Goal: Task Accomplishment & Management: Complete application form

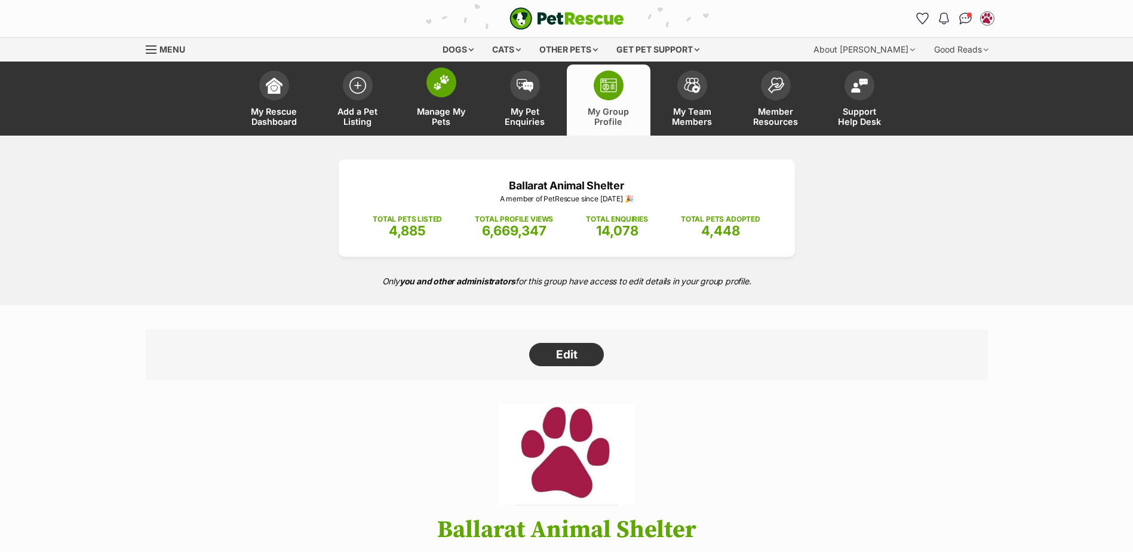
click at [448, 93] on span at bounding box center [441, 82] width 30 height 30
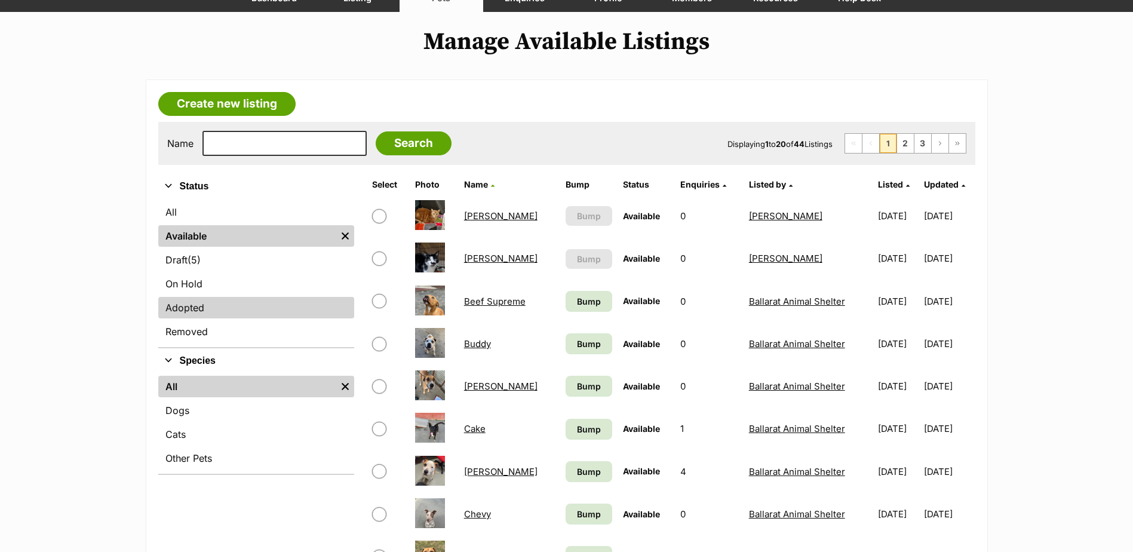
scroll to position [239, 0]
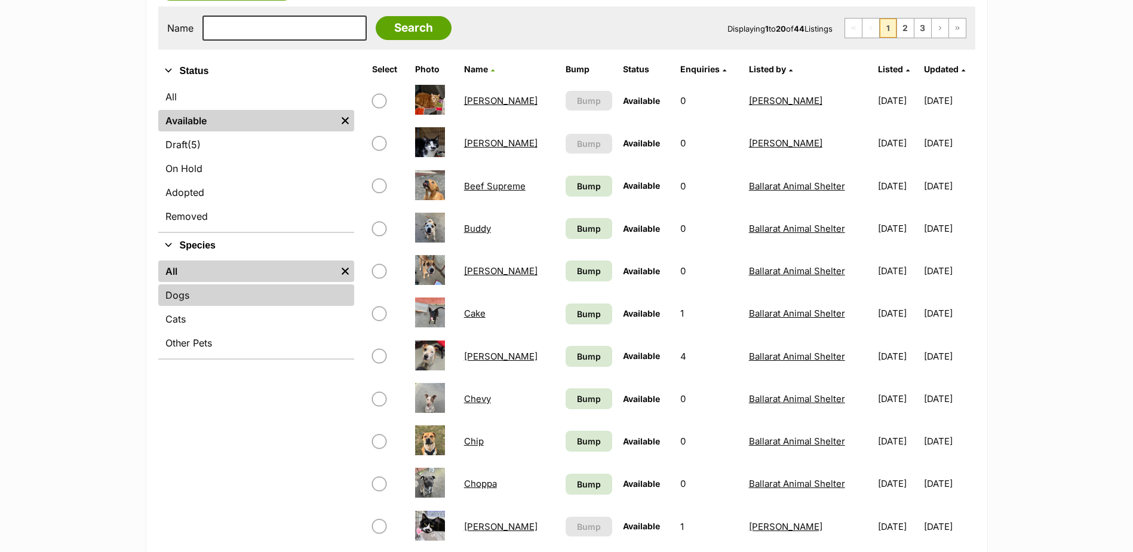
click at [189, 300] on link "Dogs" at bounding box center [256, 295] width 196 height 22
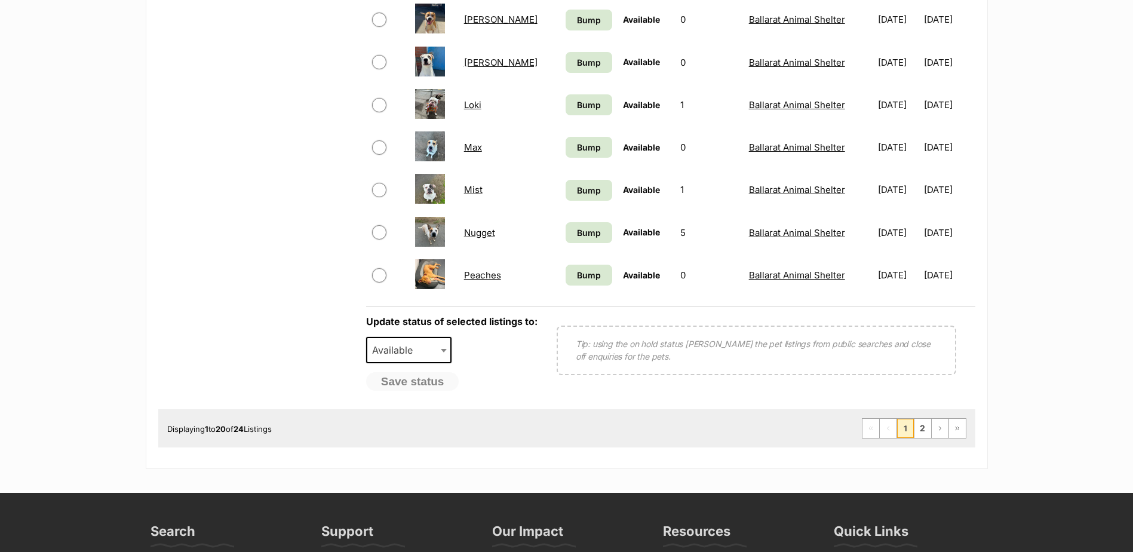
scroll to position [956, 0]
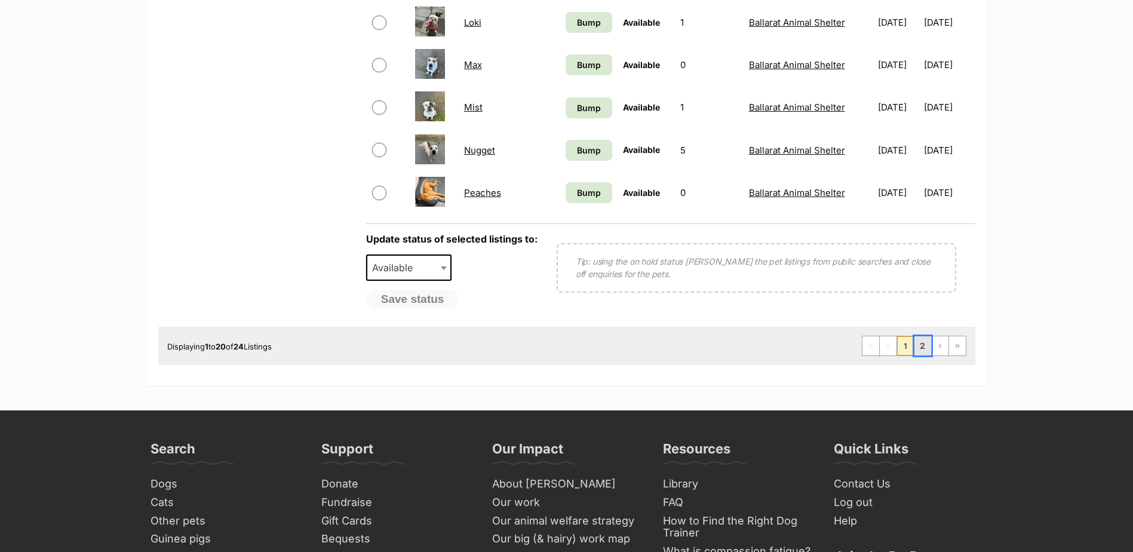
click at [923, 340] on link "2" at bounding box center [922, 345] width 17 height 19
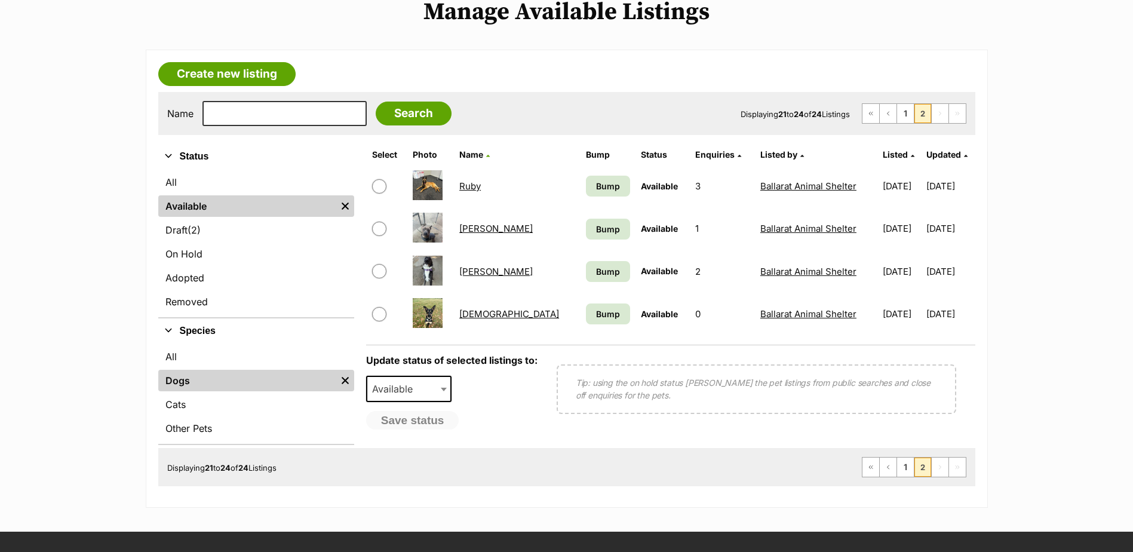
scroll to position [239, 0]
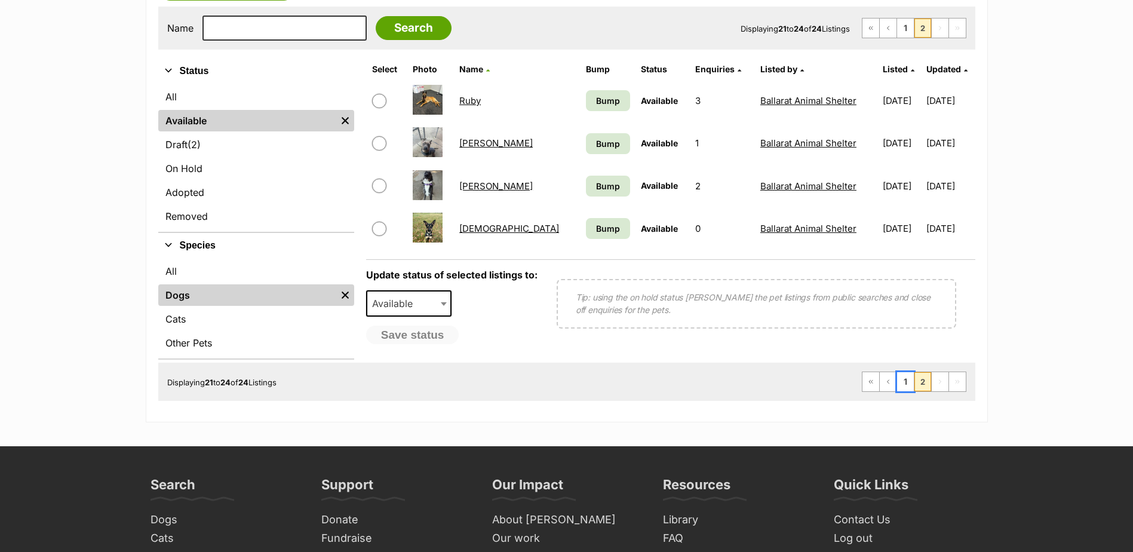
drag, startPoint x: 907, startPoint y: 378, endPoint x: 858, endPoint y: 358, distance: 53.6
click at [907, 378] on link "1" at bounding box center [905, 381] width 17 height 19
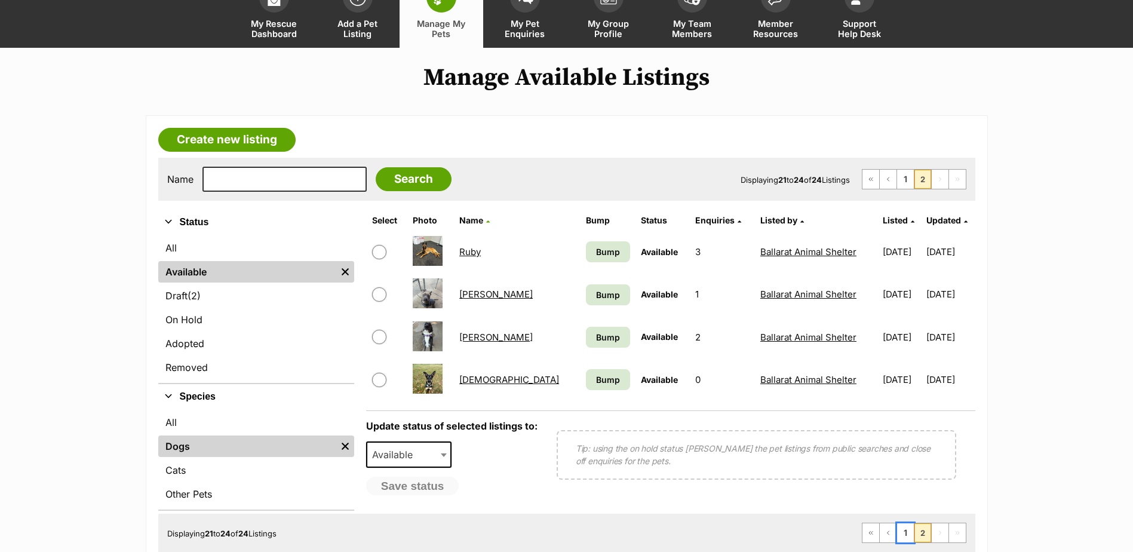
scroll to position [0, 0]
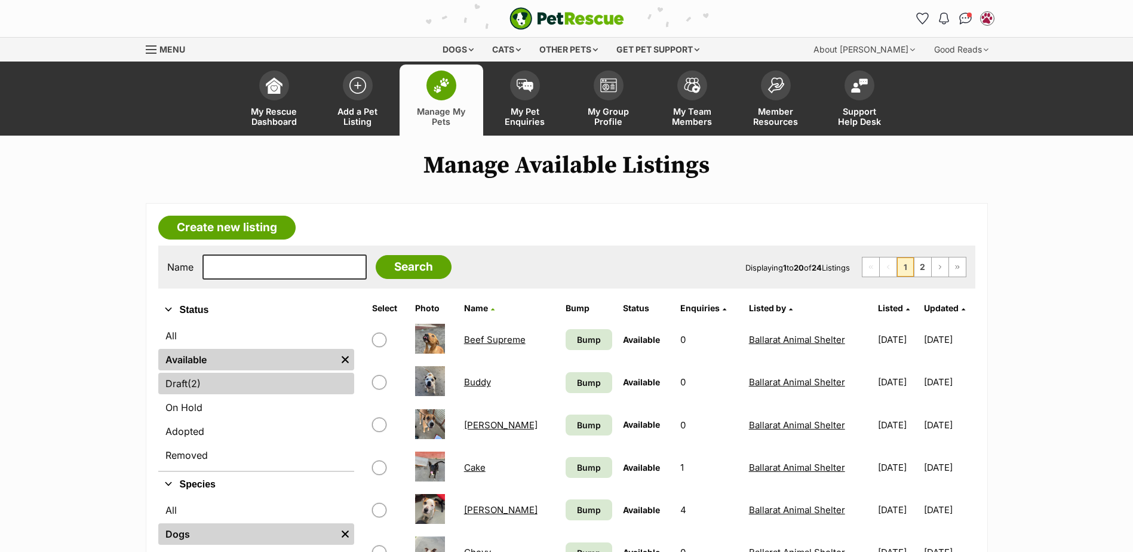
click at [277, 385] on link "Draft (2) Items" at bounding box center [256, 384] width 196 height 22
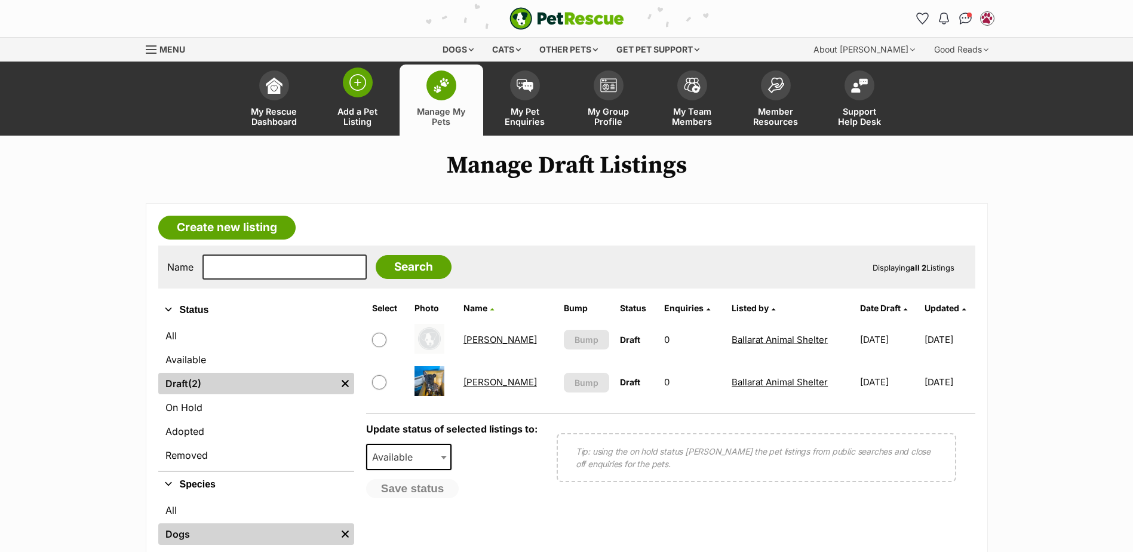
click at [349, 88] on img at bounding box center [357, 82] width 17 height 17
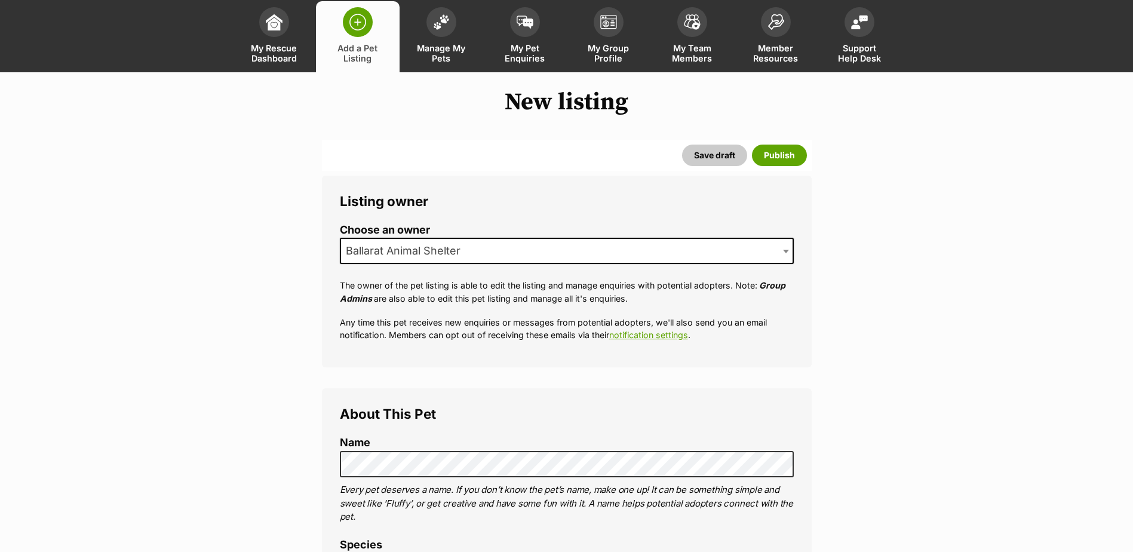
scroll to position [179, 0]
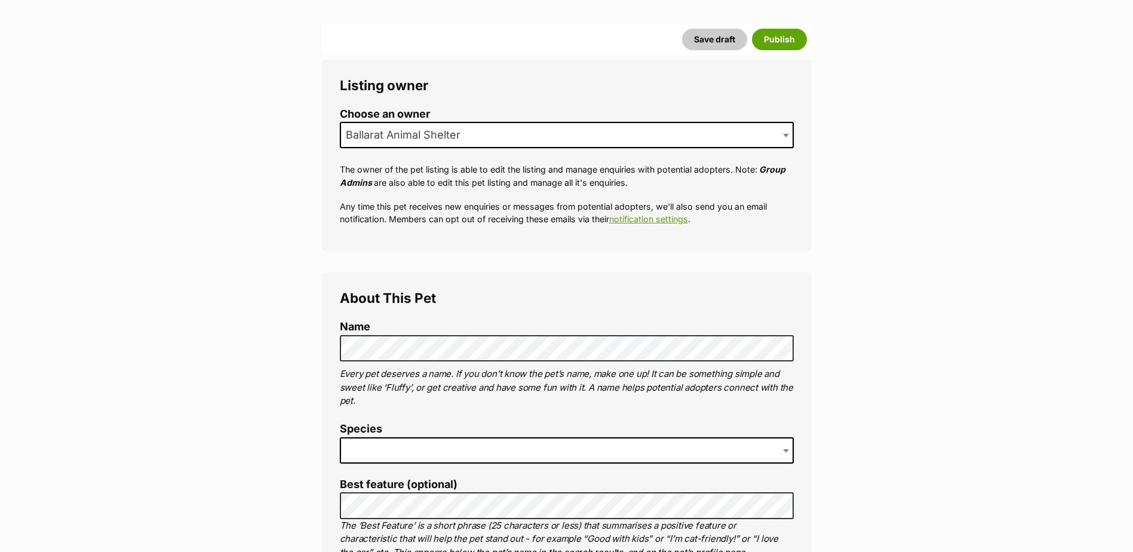
click at [423, 450] on span at bounding box center [567, 450] width 454 height 26
click at [371, 448] on span "Cow" at bounding box center [361, 450] width 40 height 17
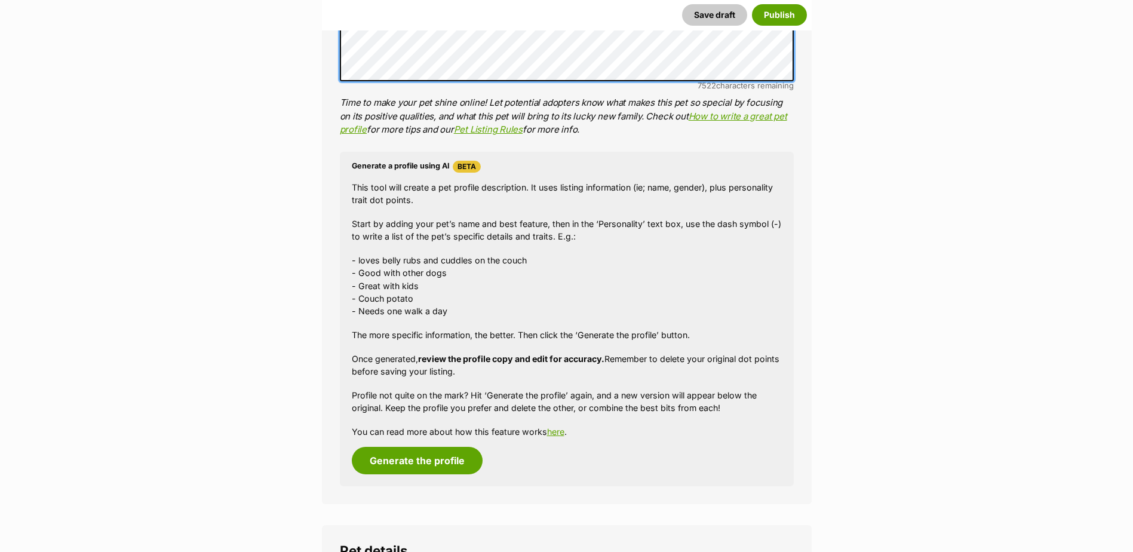
scroll to position [1104, 0]
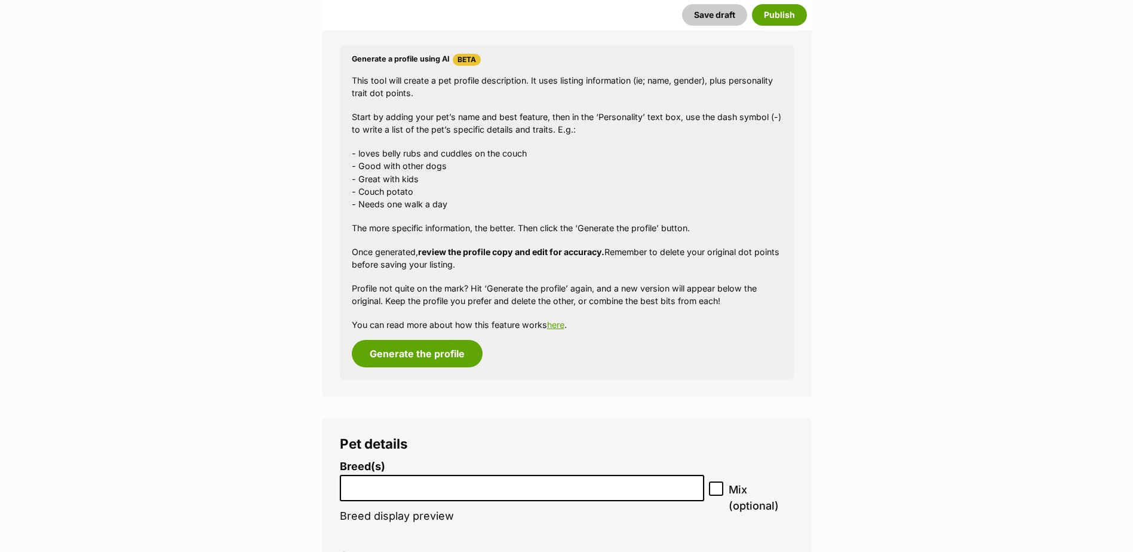
click at [371, 483] on input "search" at bounding box center [522, 485] width 357 height 13
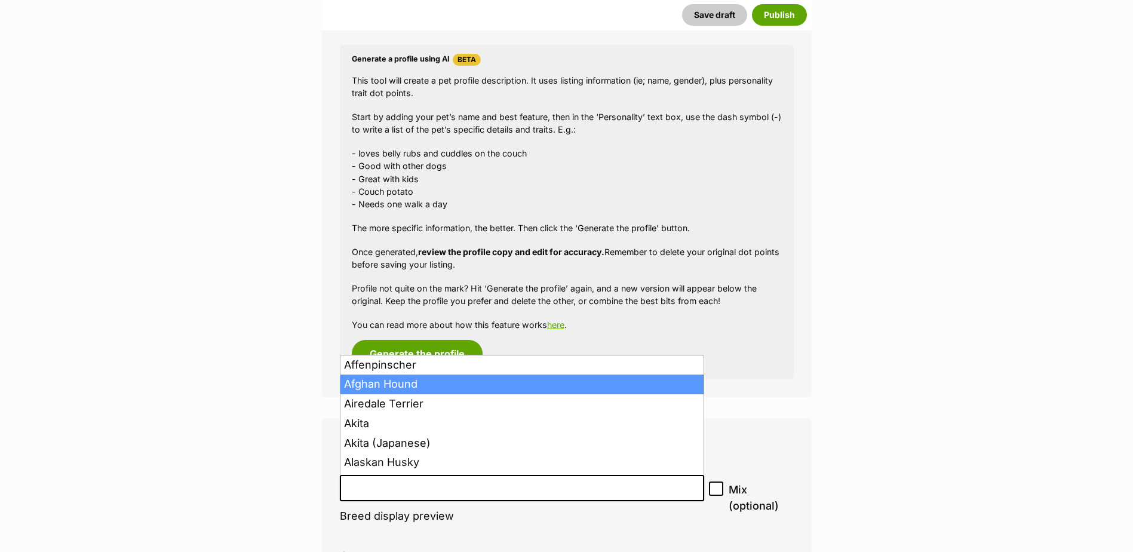
click at [425, 483] on input "search" at bounding box center [522, 485] width 357 height 13
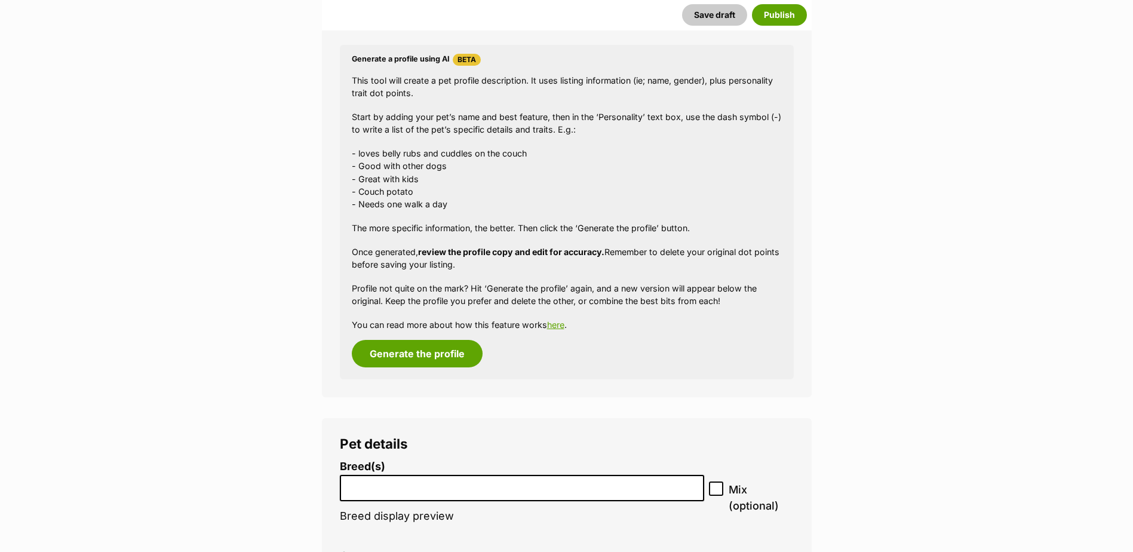
click at [425, 483] on input "search" at bounding box center [522, 485] width 357 height 13
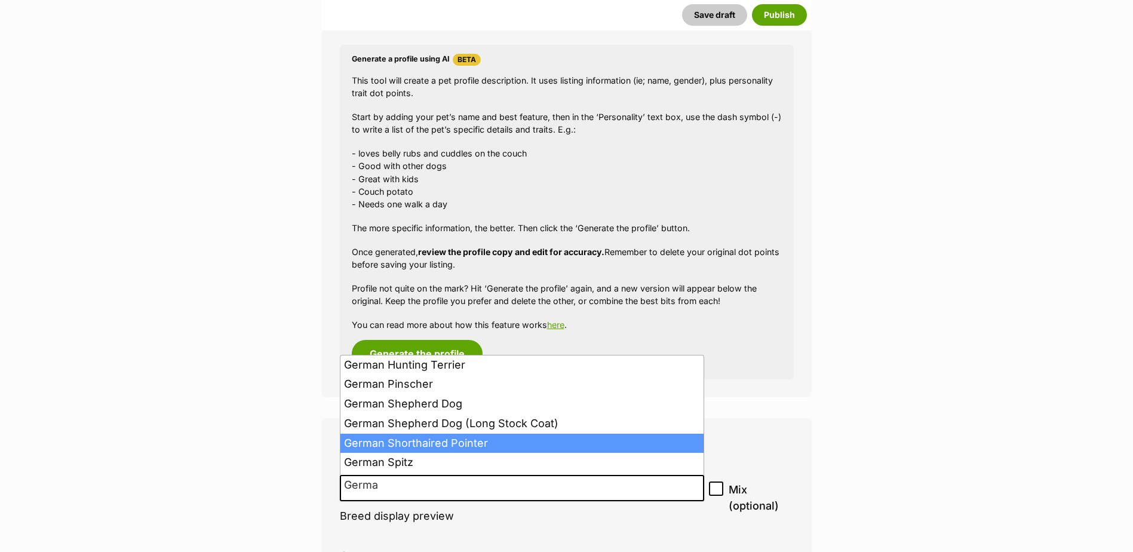
type input "Germa"
select select "94"
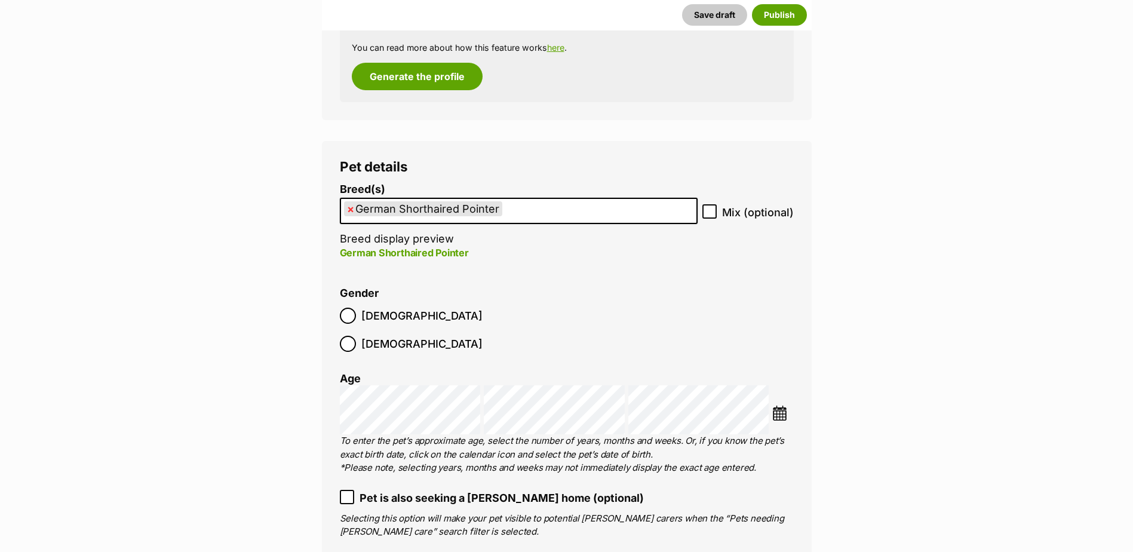
scroll to position [1403, 0]
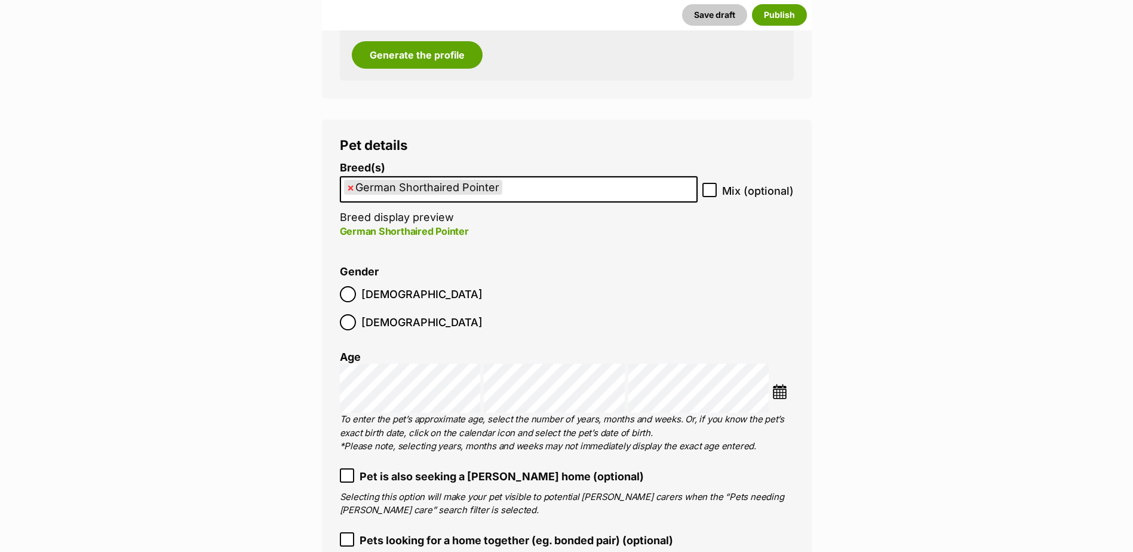
click at [784, 384] on img at bounding box center [779, 391] width 15 height 15
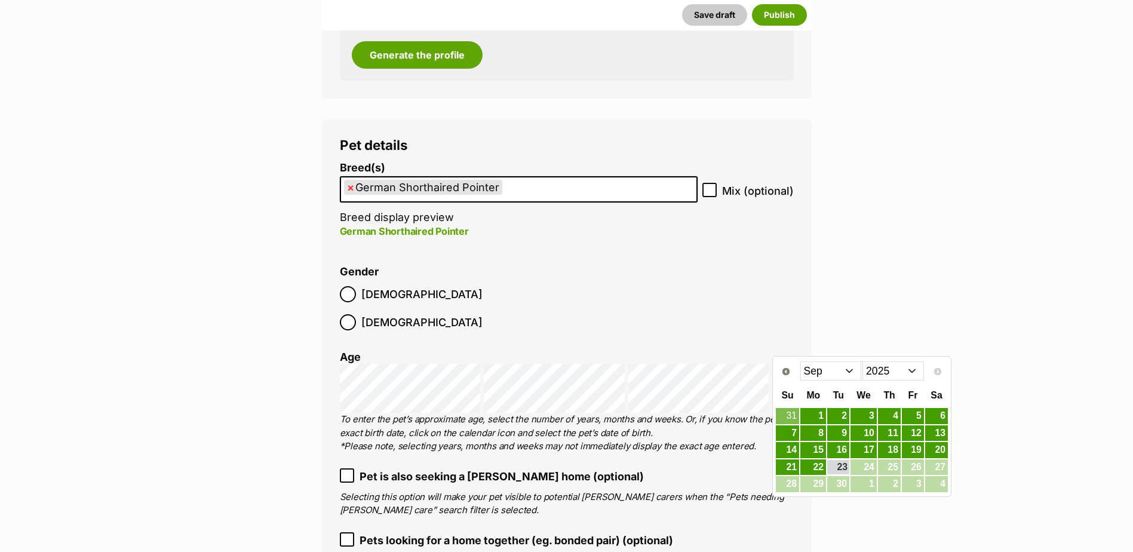
click at [889, 377] on select "2015 2016 2017 2018 2019 2020 2021 2022 2023 2024 2025" at bounding box center [893, 370] width 62 height 19
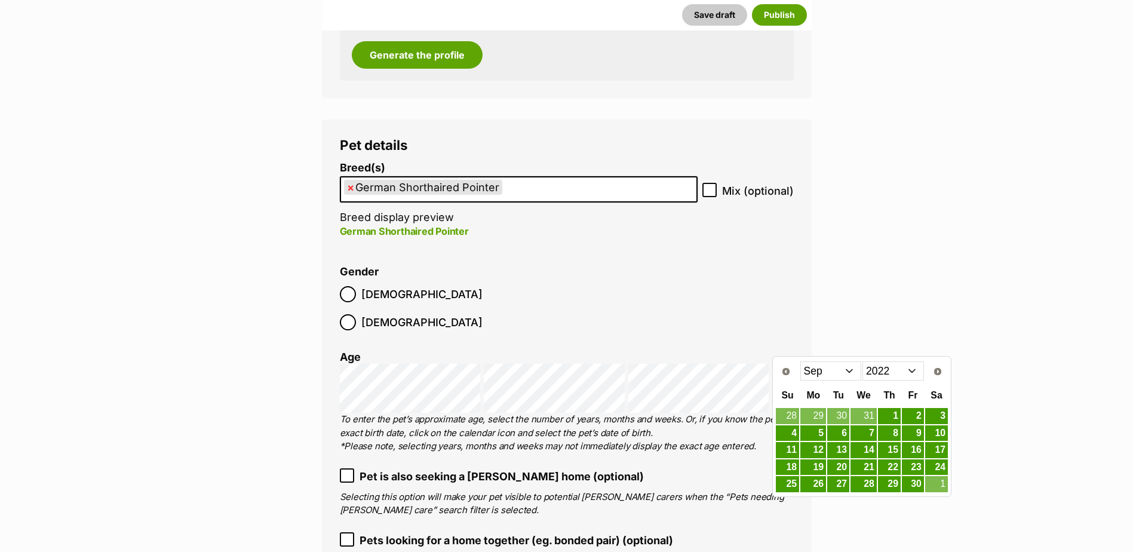
drag, startPoint x: 835, startPoint y: 361, endPoint x: 826, endPoint y: 376, distance: 17.9
click at [835, 361] on select "Jan Feb Mar Apr May Jun Jul Aug Sep Oct Nov Dec" at bounding box center [831, 370] width 62 height 19
click at [935, 470] on link "28" at bounding box center [936, 467] width 23 height 15
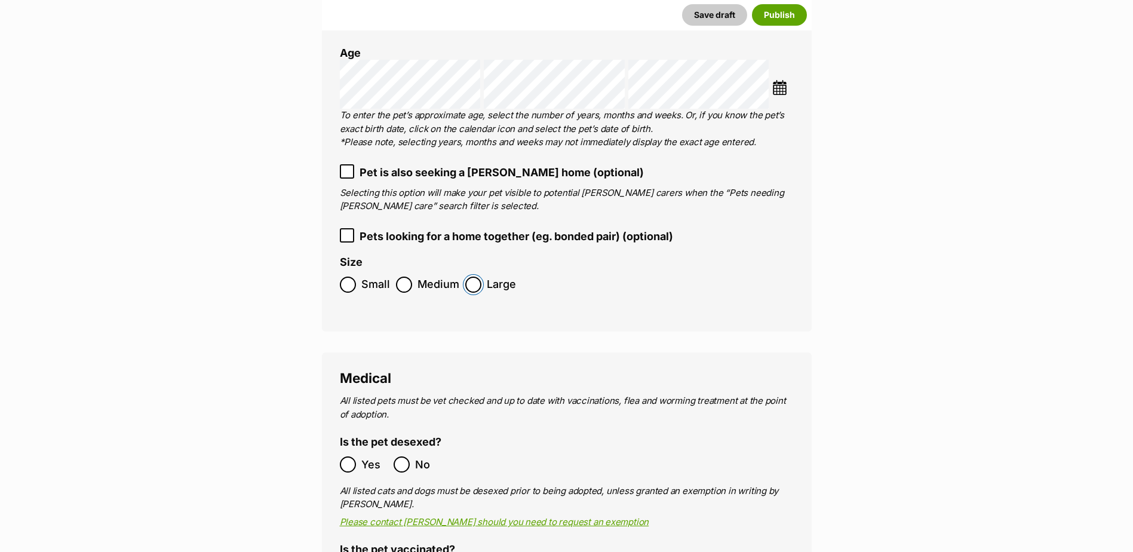
scroll to position [1821, 0]
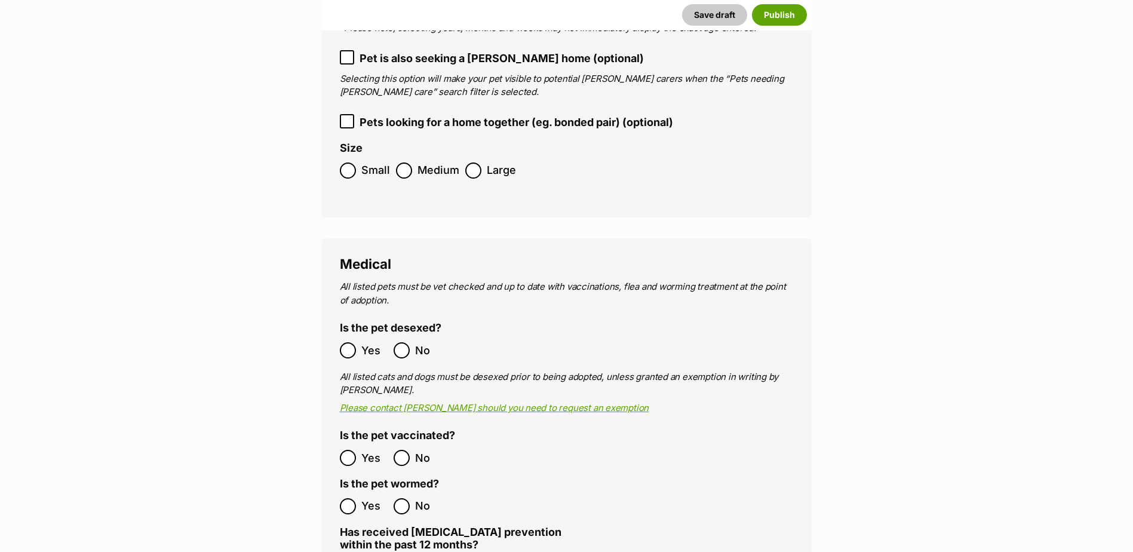
click at [354, 492] on ol "Yes No" at bounding box center [453, 506] width 227 height 28
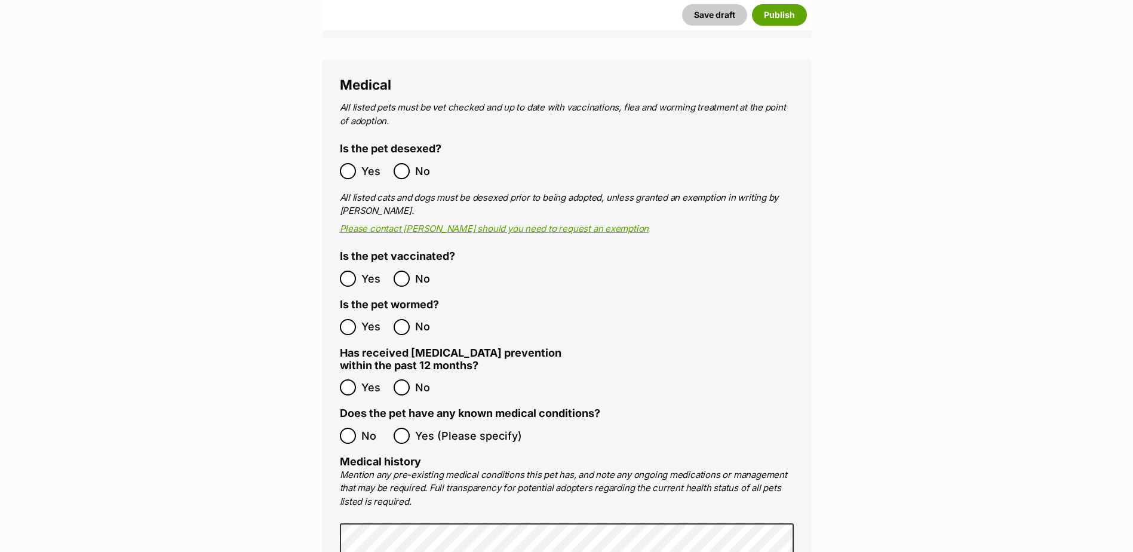
click at [359, 428] on label "No" at bounding box center [364, 436] width 48 height 16
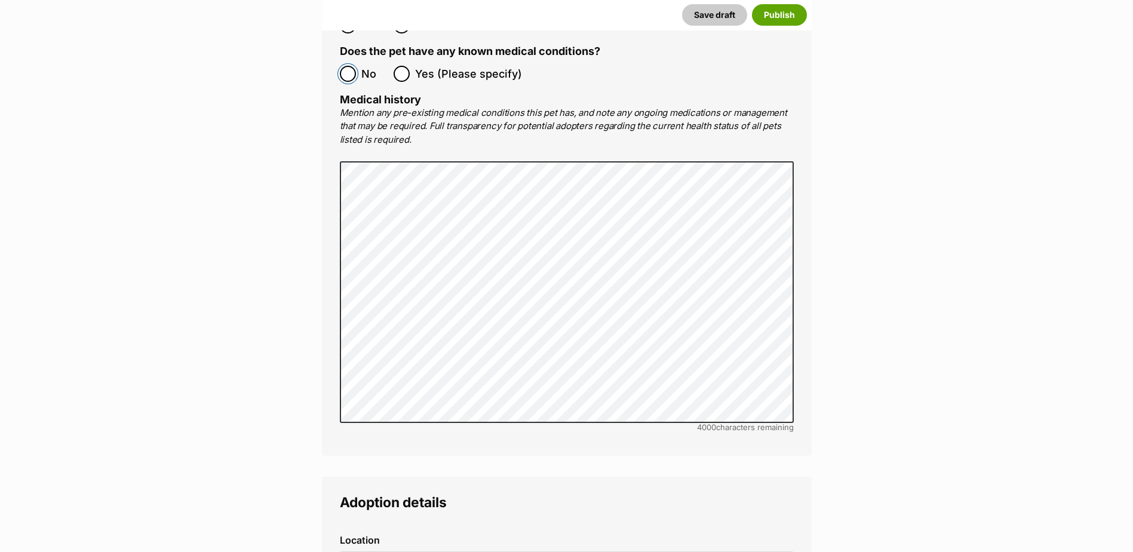
scroll to position [2478, 0]
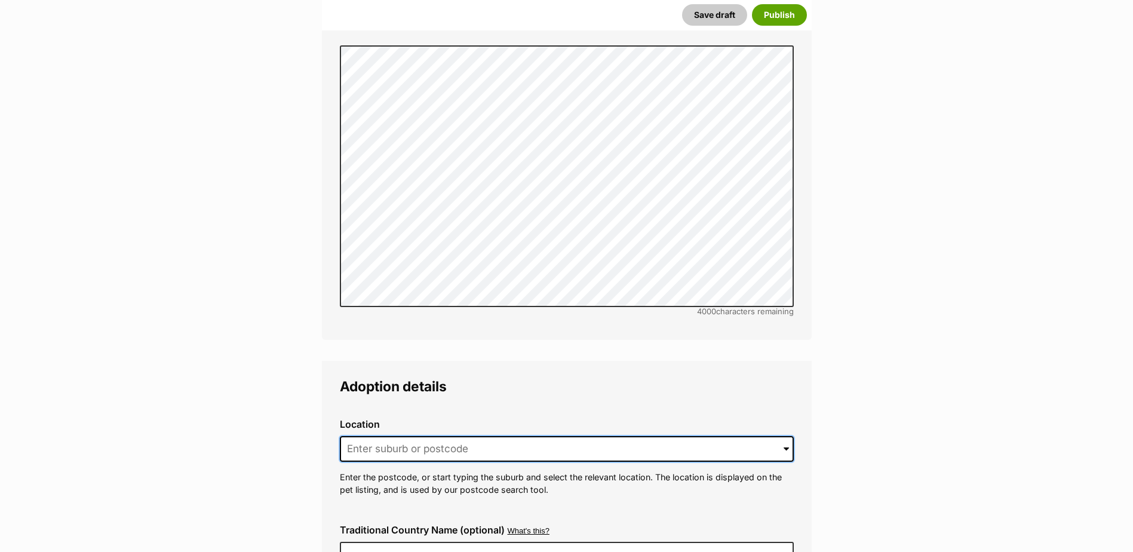
click at [374, 436] on input at bounding box center [567, 449] width 454 height 26
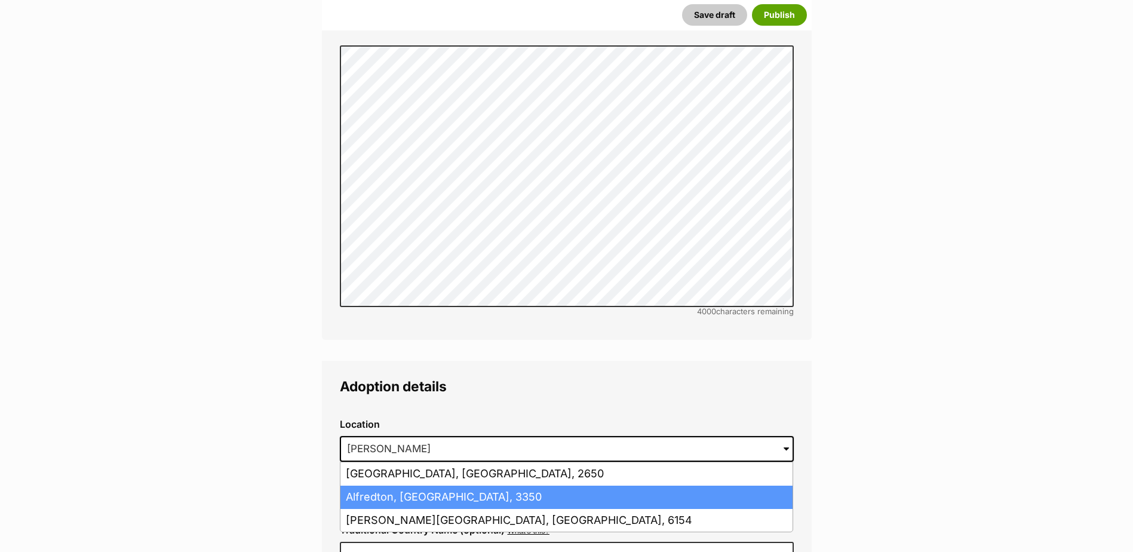
click at [411, 486] on li "Alfredton, Victoria, 3350" at bounding box center [566, 497] width 452 height 23
type input "Alfredton, Victoria, 3350"
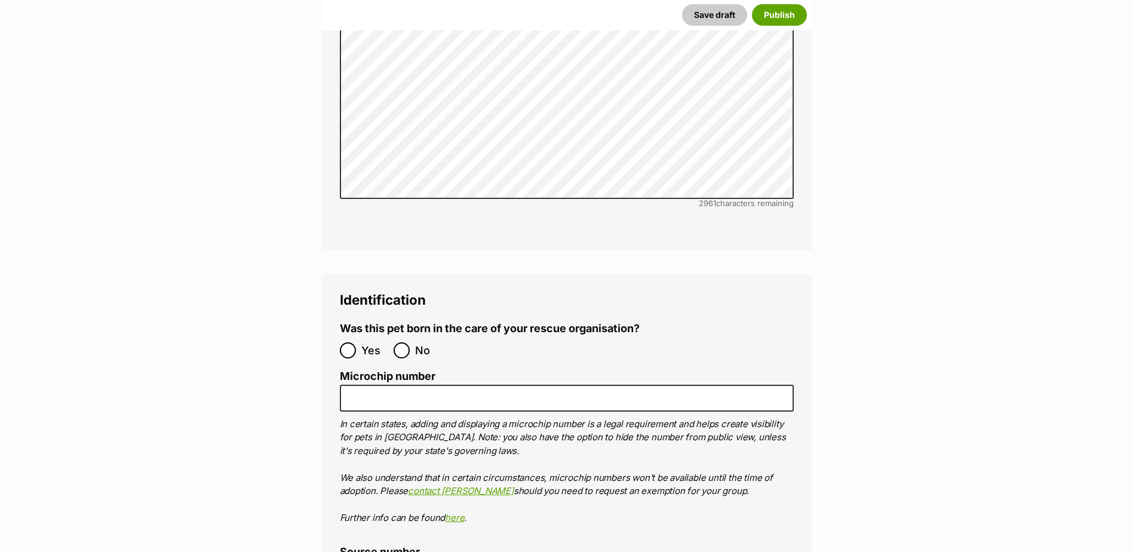
scroll to position [3911, 0]
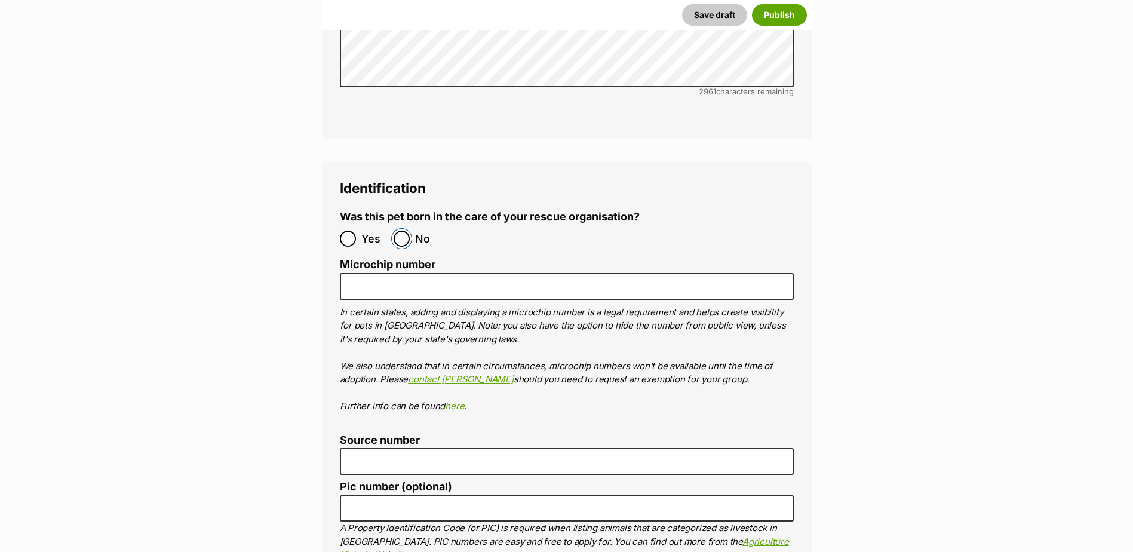
click at [402, 231] on input "No" at bounding box center [402, 239] width 16 height 16
radio input "true"
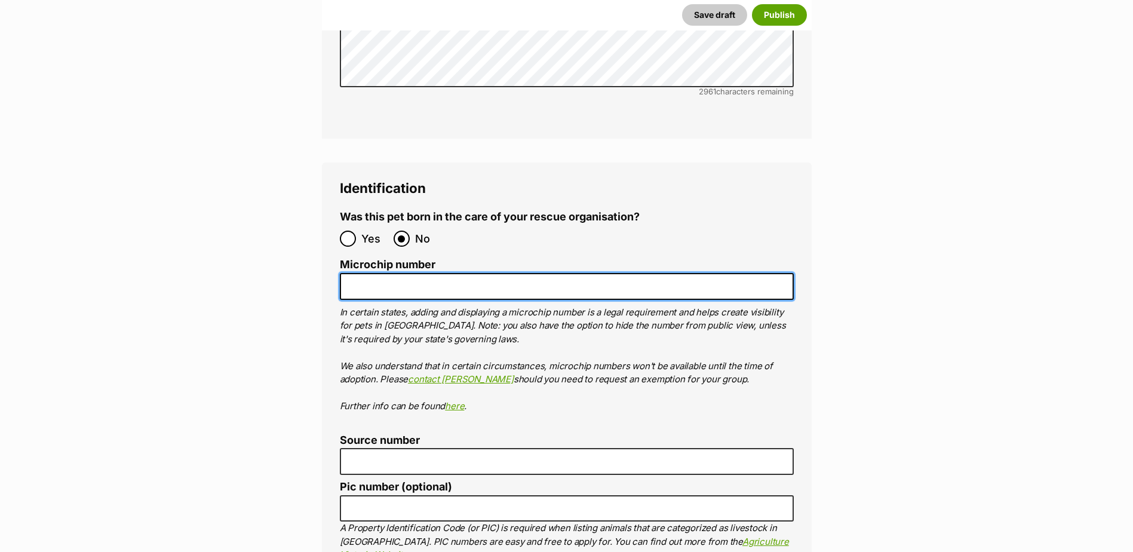
click at [388, 273] on input "Microchip number" at bounding box center [567, 286] width 454 height 27
paste input "956000015975036"
type input "956000015975036"
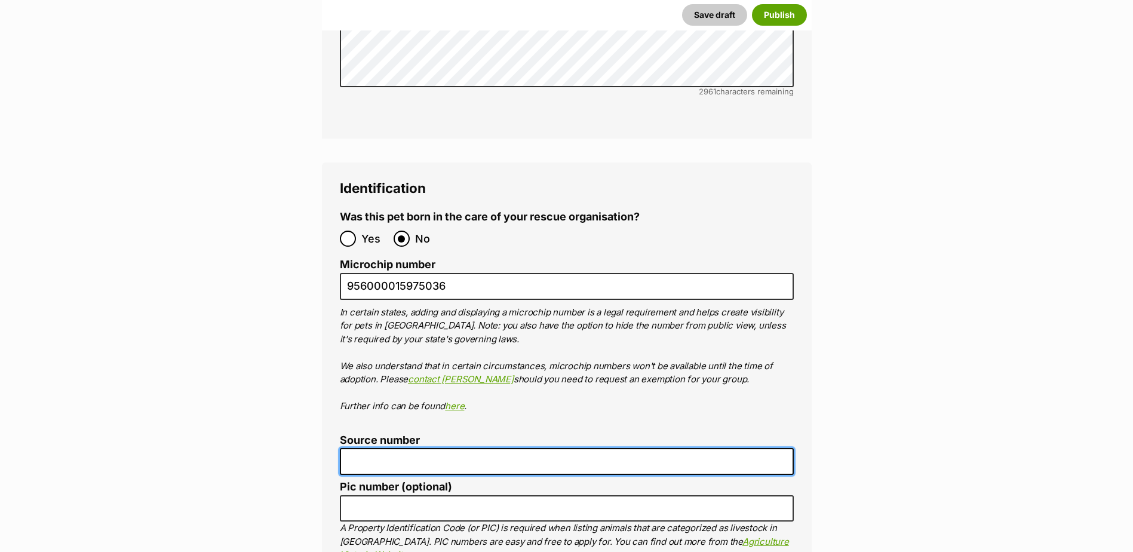
click at [541, 448] on input "Source number" at bounding box center [567, 461] width 454 height 27
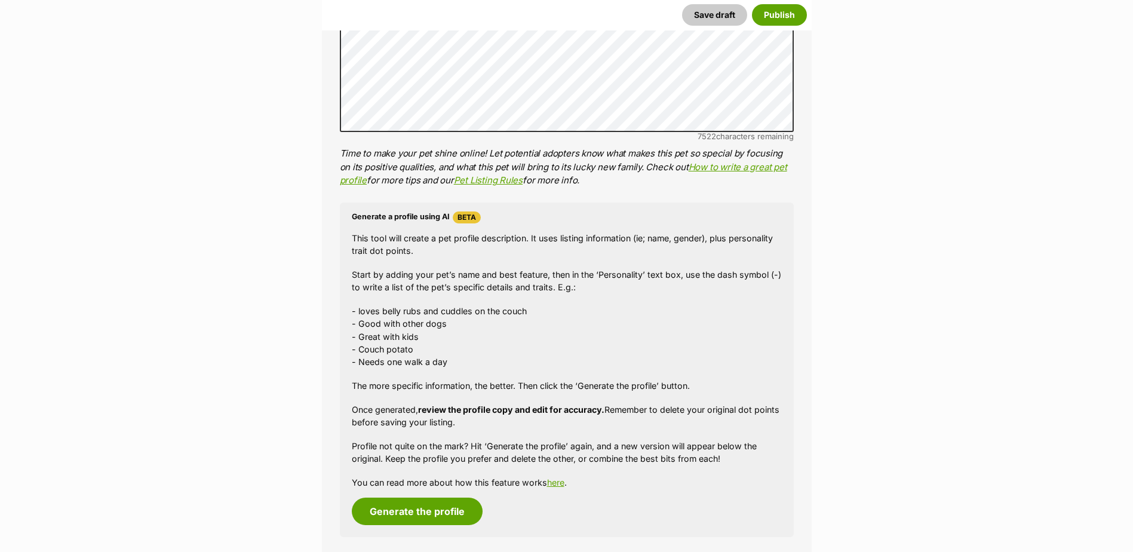
scroll to position [925, 0]
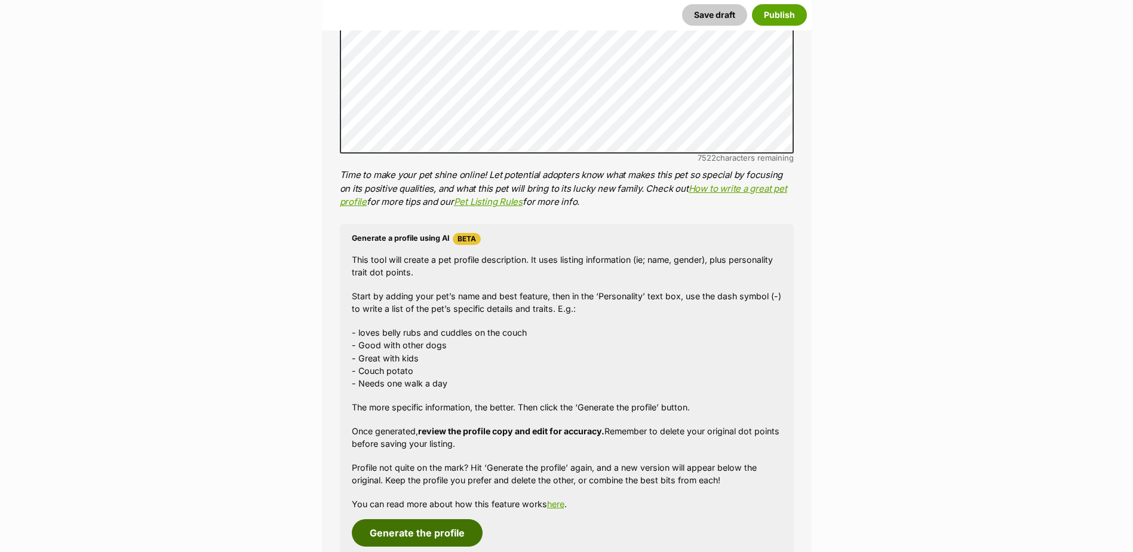
type input "BR101300"
click at [457, 541] on button "Generate the profile" at bounding box center [417, 532] width 131 height 27
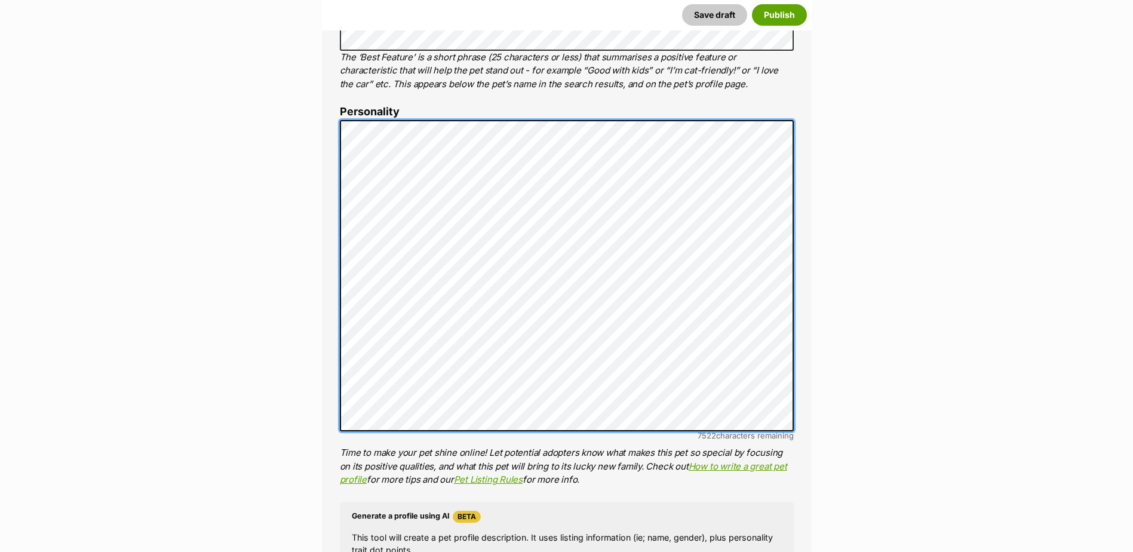
scroll to position [0, 0]
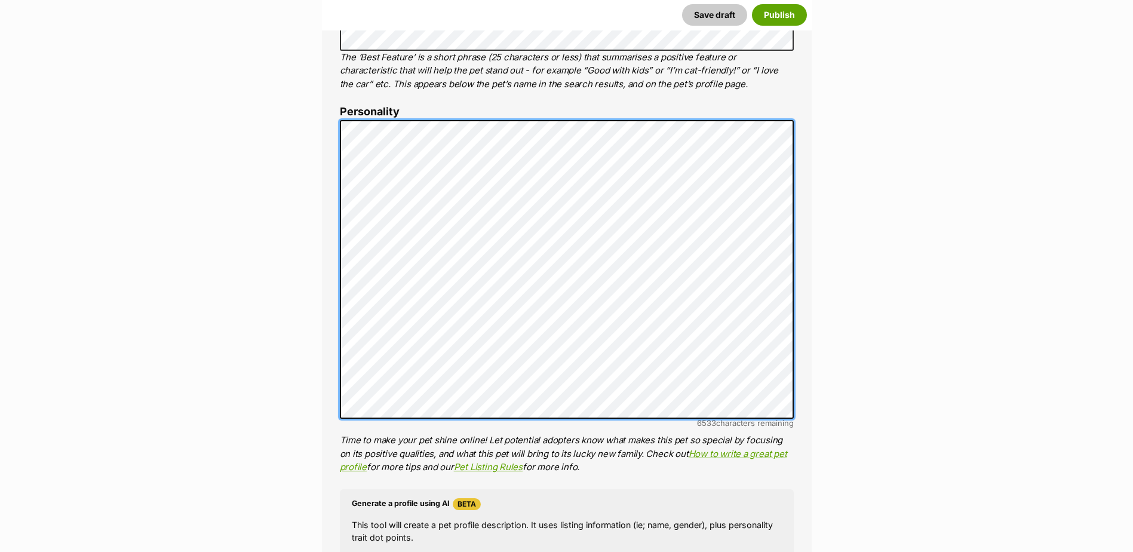
click at [325, 194] on div "About This Pet Name Henlo there, it looks like you might be using the pet name …" at bounding box center [567, 322] width 490 height 1037
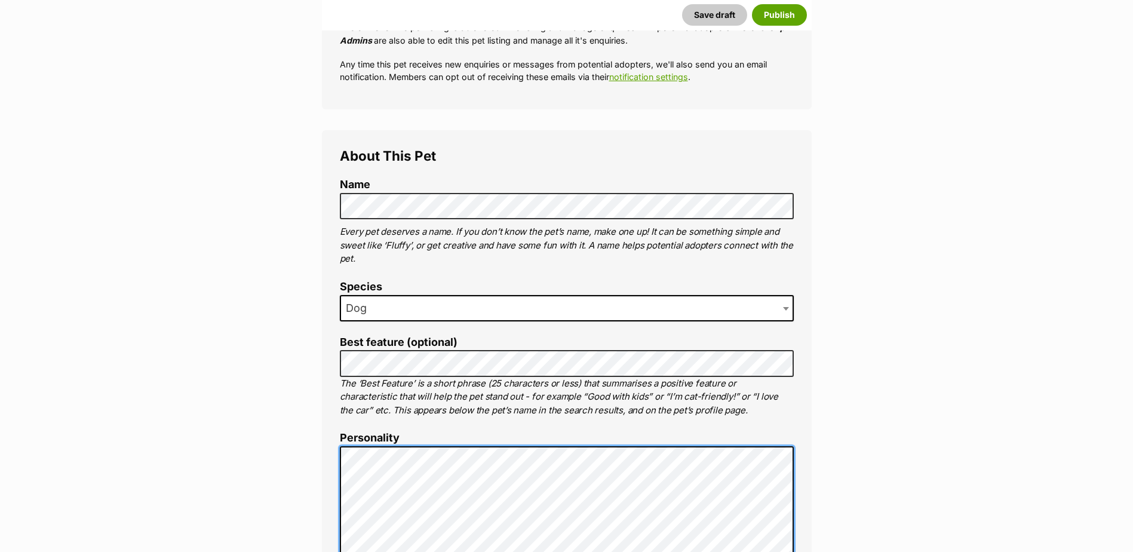
scroll to position [229, 0]
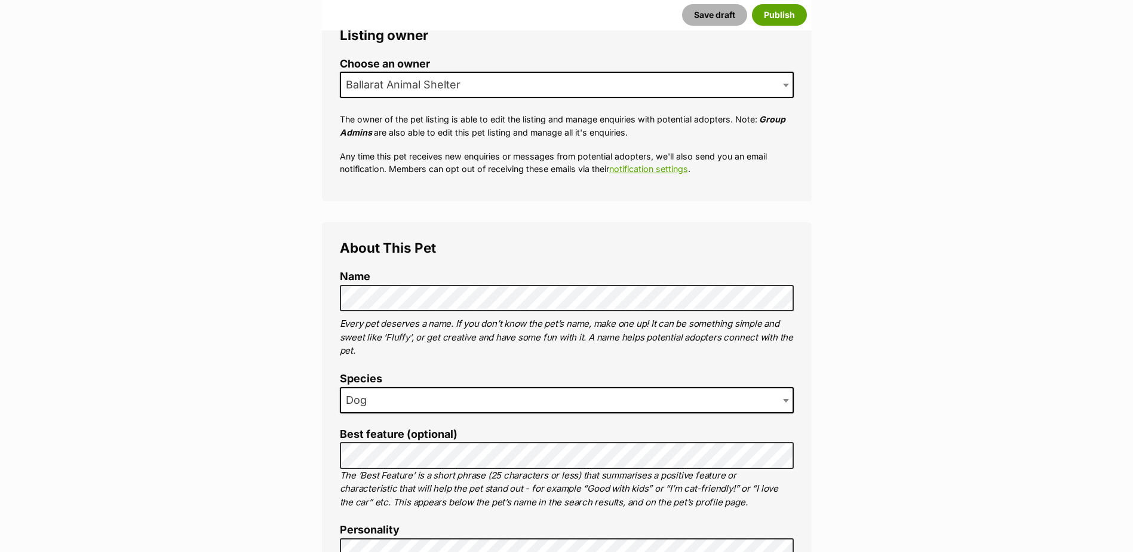
click at [702, 11] on button "Save draft" at bounding box center [714, 15] width 65 height 22
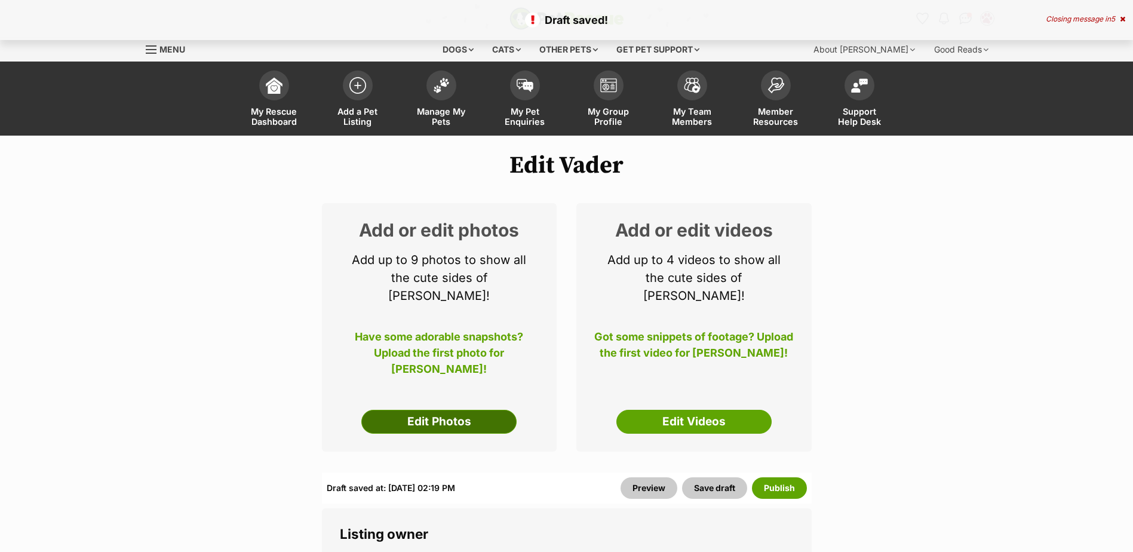
click at [431, 412] on link "Edit Photos" at bounding box center [438, 422] width 155 height 24
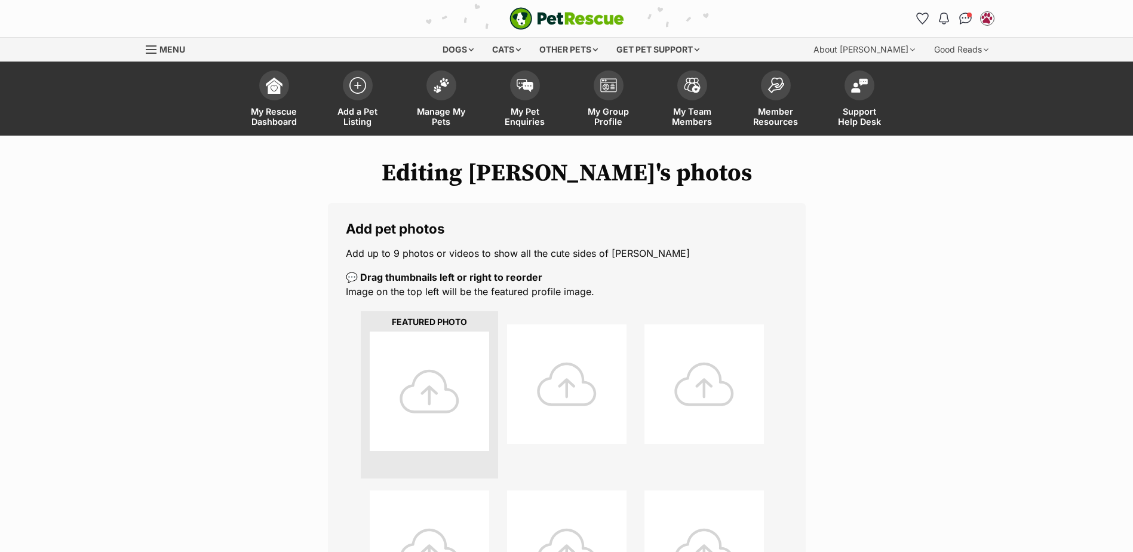
click at [440, 385] on div at bounding box center [429, 390] width 119 height 119
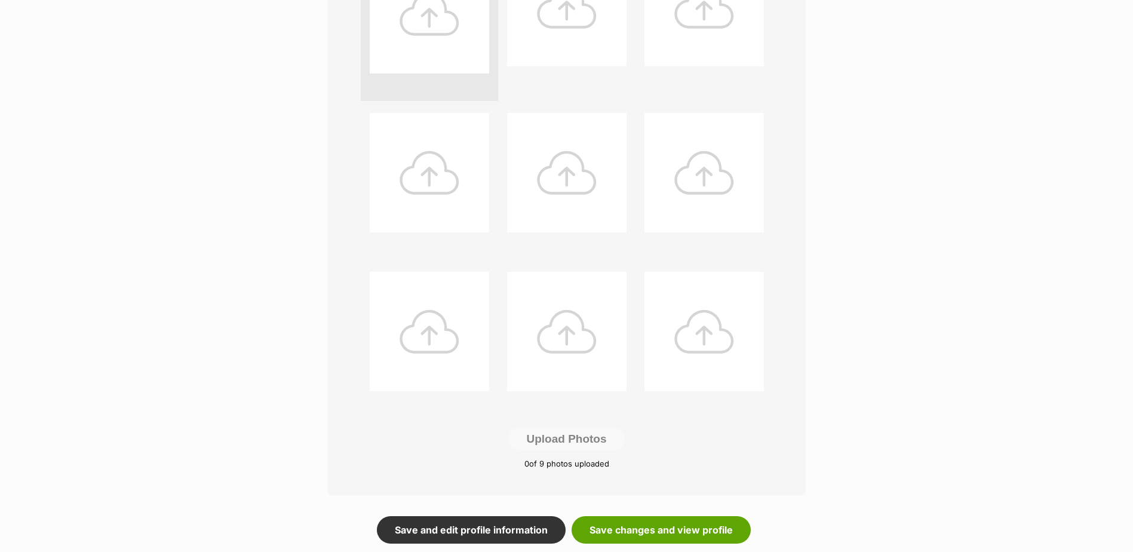
scroll to position [239, 0]
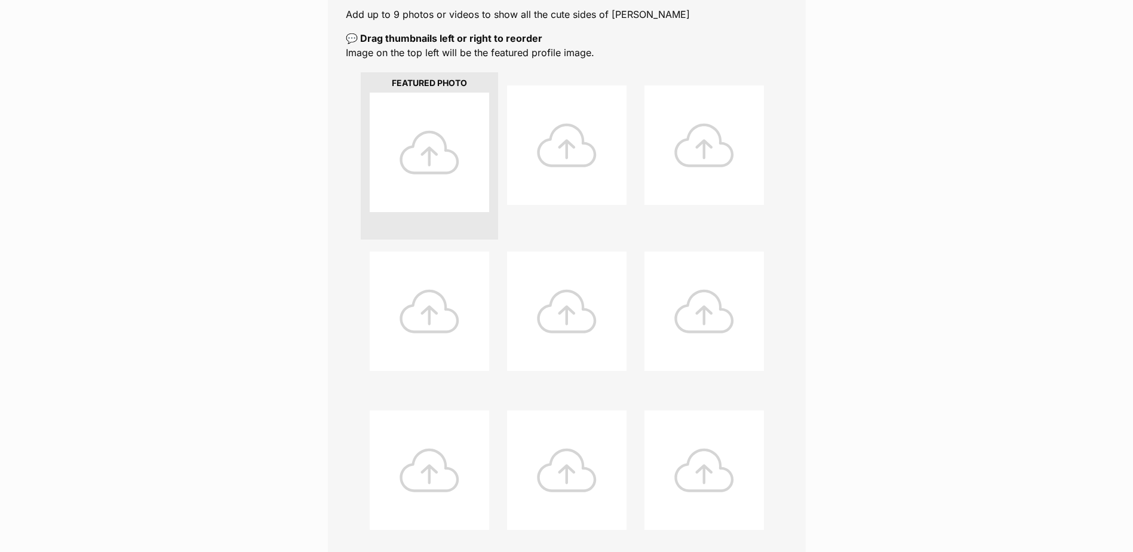
click at [430, 171] on div at bounding box center [429, 152] width 119 height 119
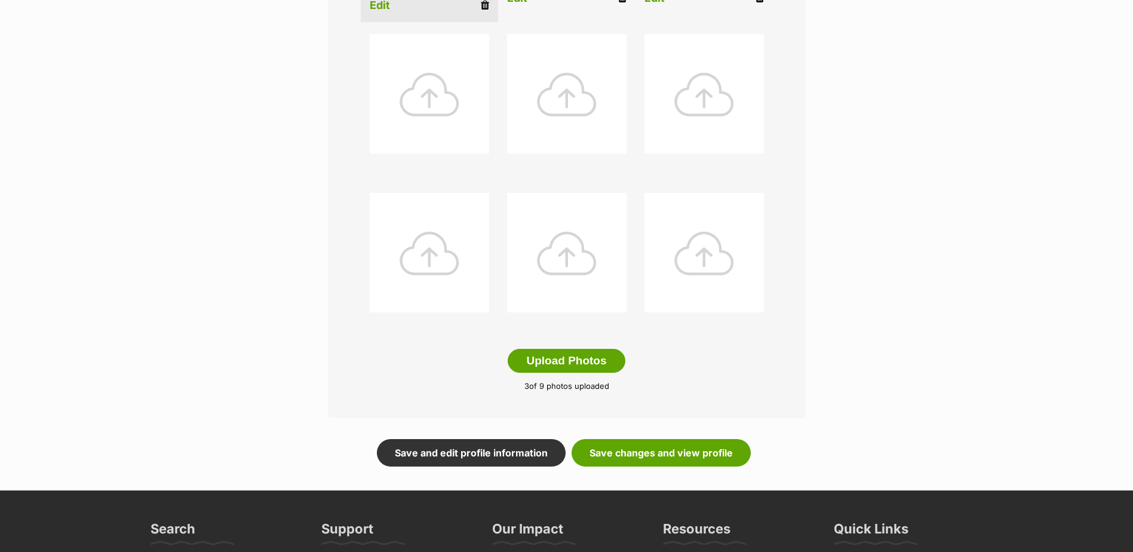
scroll to position [597, 0]
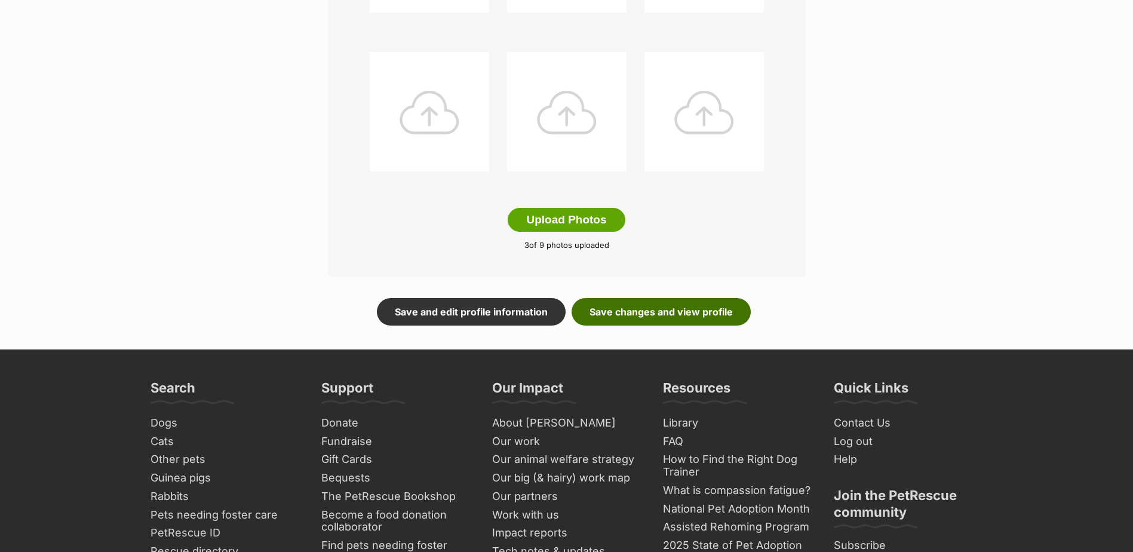
click at [639, 316] on link "Save changes and view profile" at bounding box center [661, 311] width 179 height 27
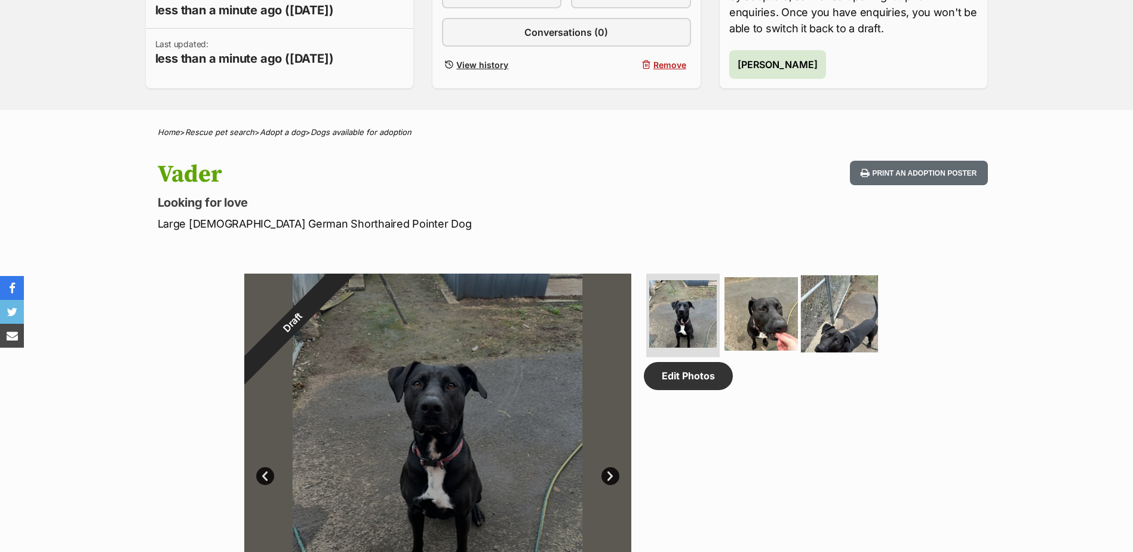
scroll to position [358, 0]
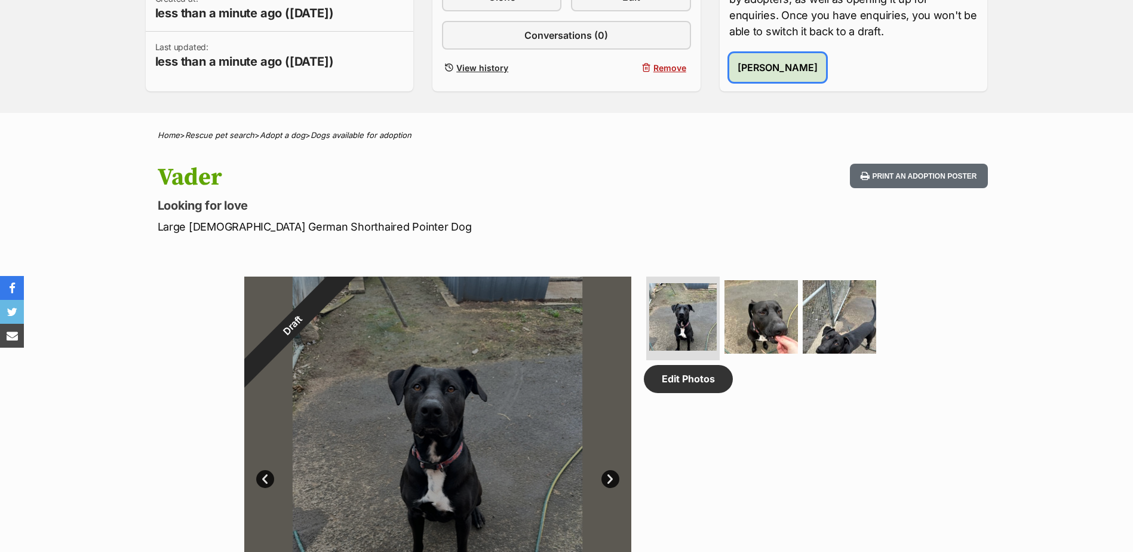
click at [742, 67] on span "Publish Vader" at bounding box center [778, 67] width 80 height 14
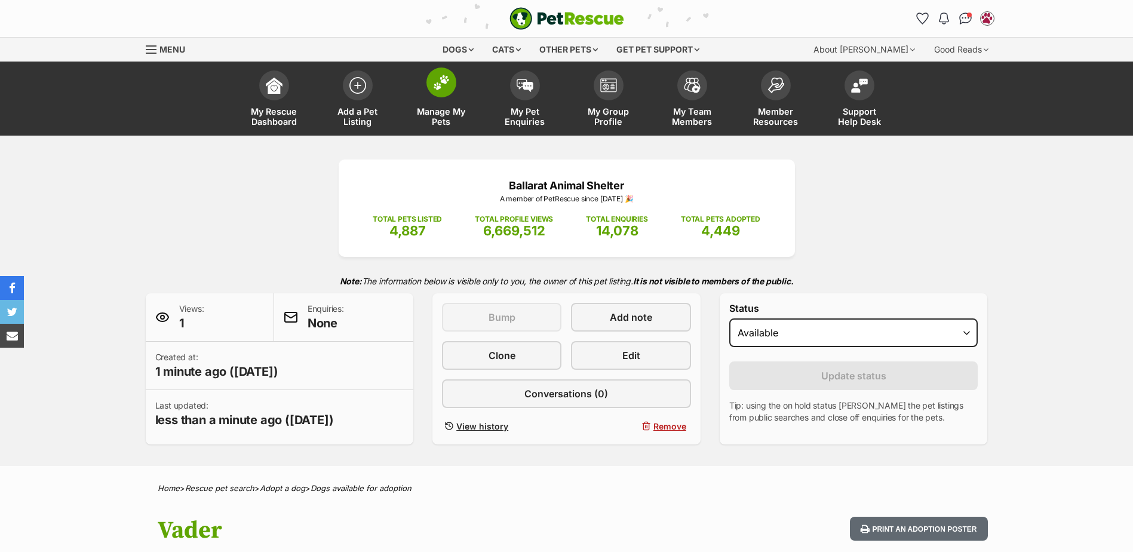
click at [433, 80] on img at bounding box center [441, 83] width 17 height 16
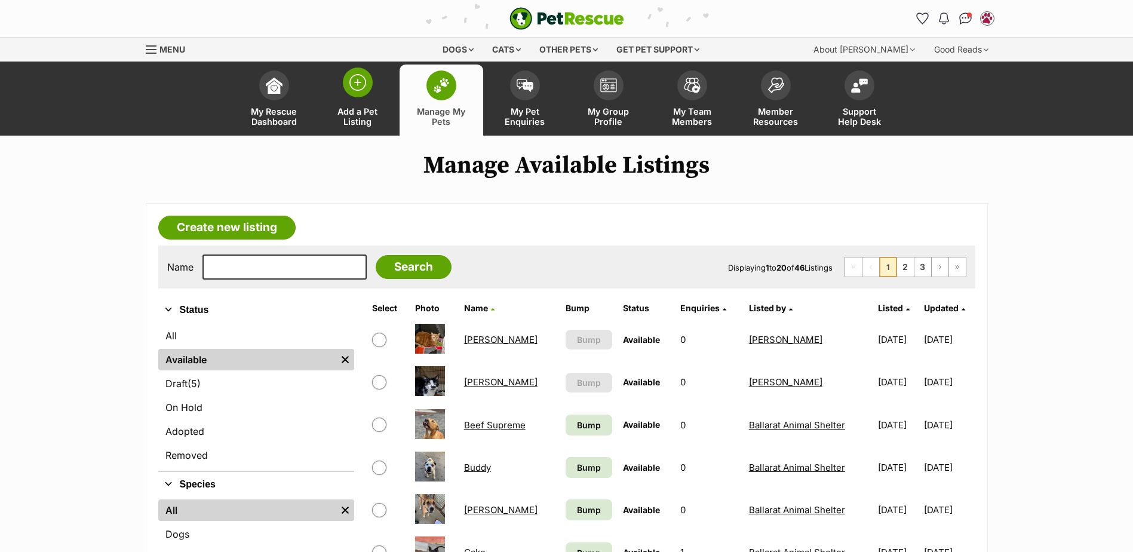
click at [371, 81] on span at bounding box center [358, 82] width 30 height 30
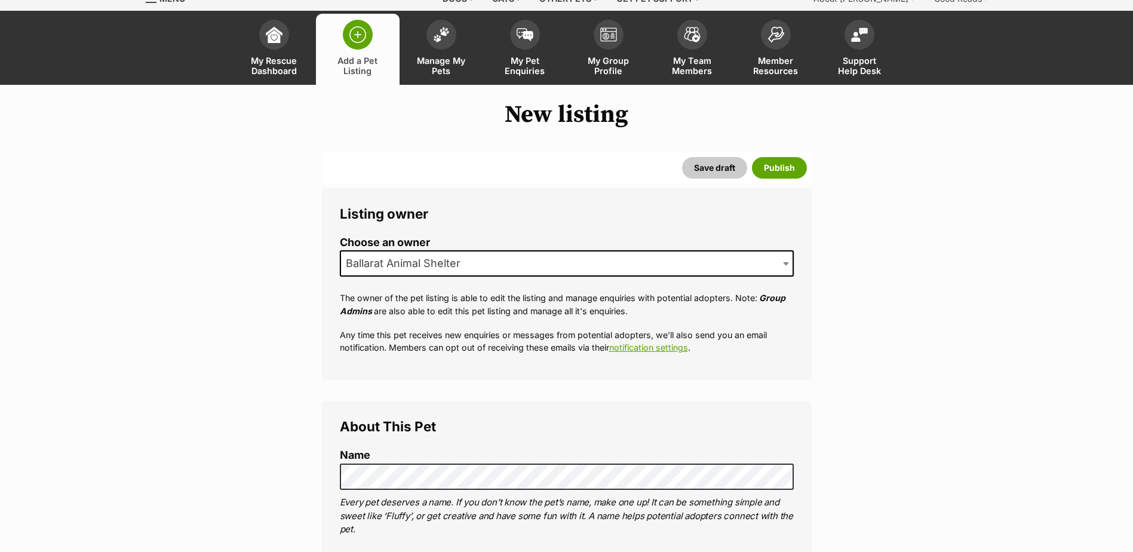
scroll to position [119, 0]
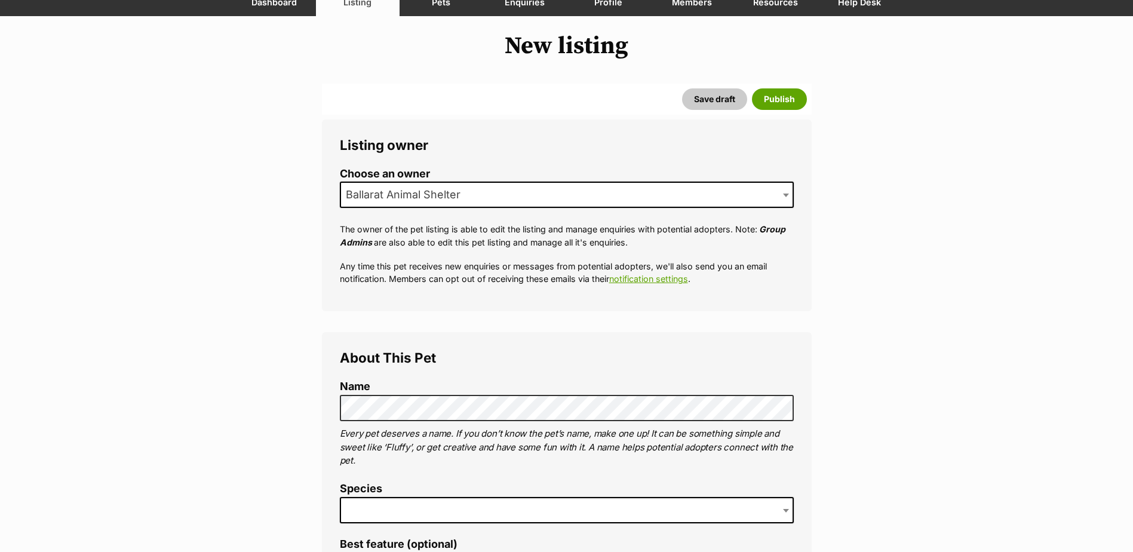
click at [437, 514] on span at bounding box center [567, 510] width 454 height 26
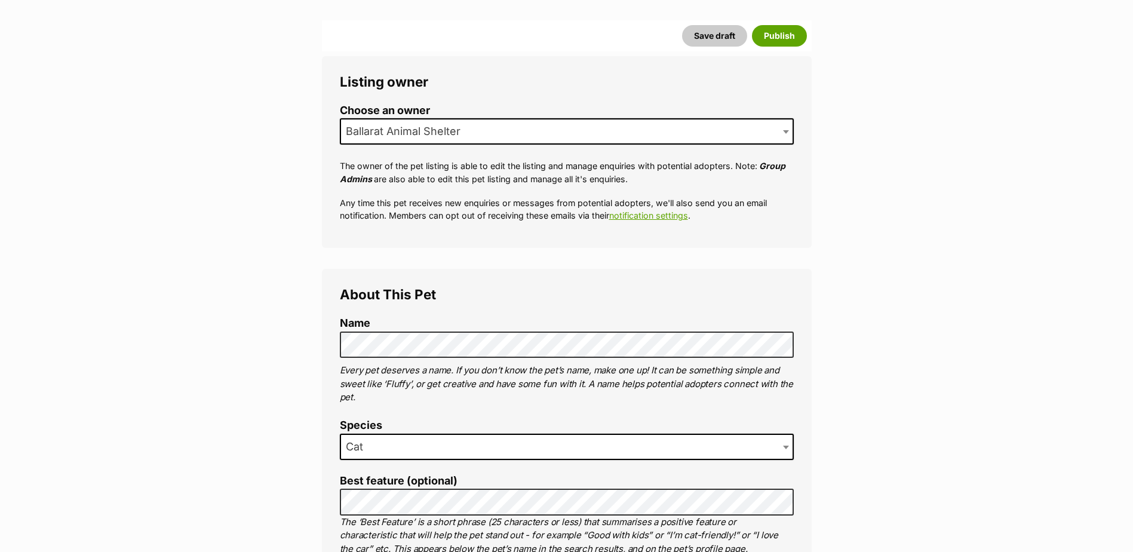
scroll to position [358, 0]
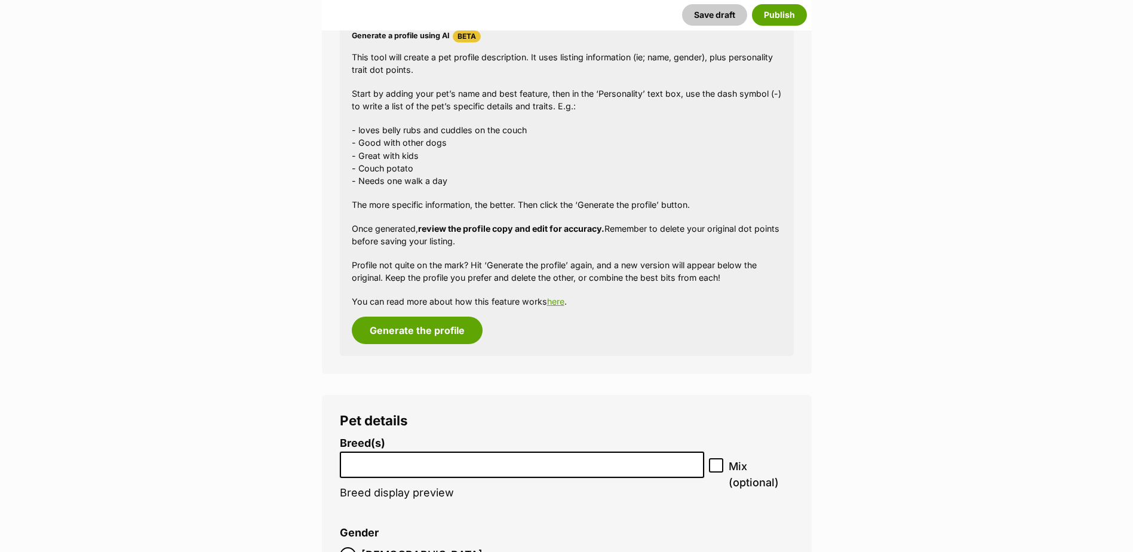
scroll to position [1378, 0]
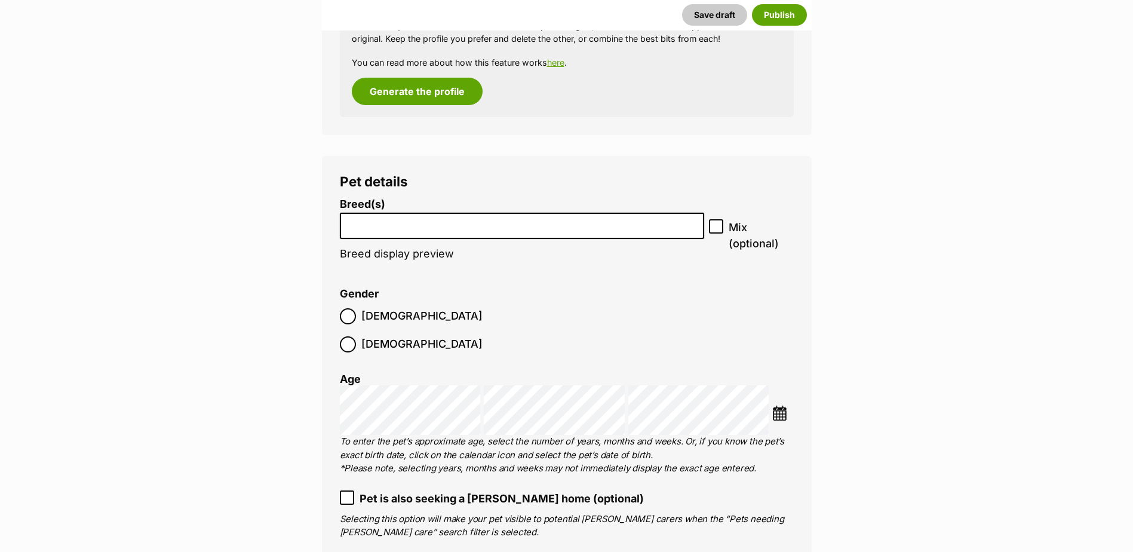
click at [387, 236] on li at bounding box center [522, 226] width 357 height 24
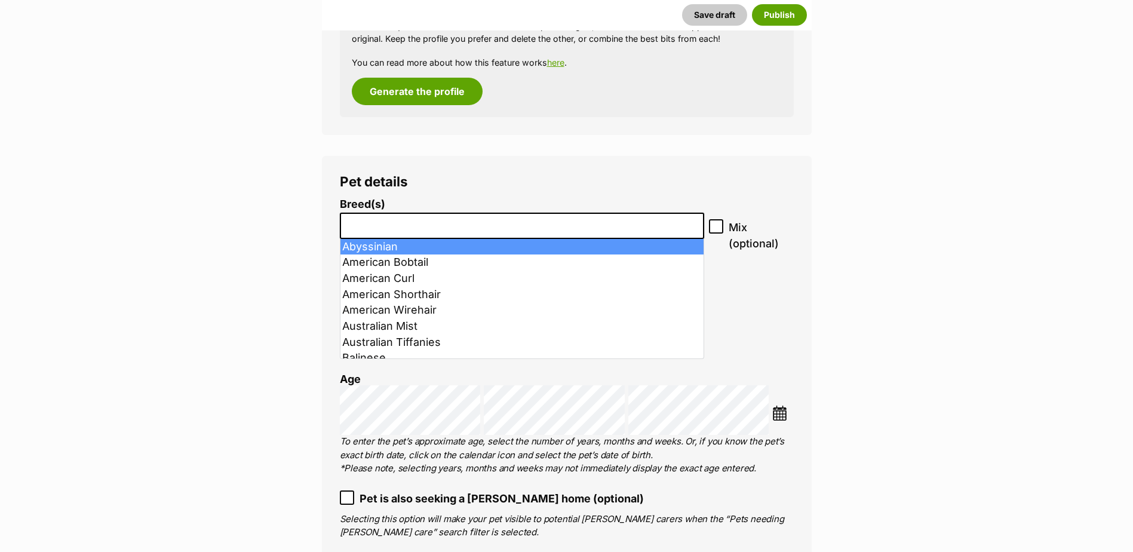
click at [514, 217] on input "search" at bounding box center [522, 223] width 357 height 13
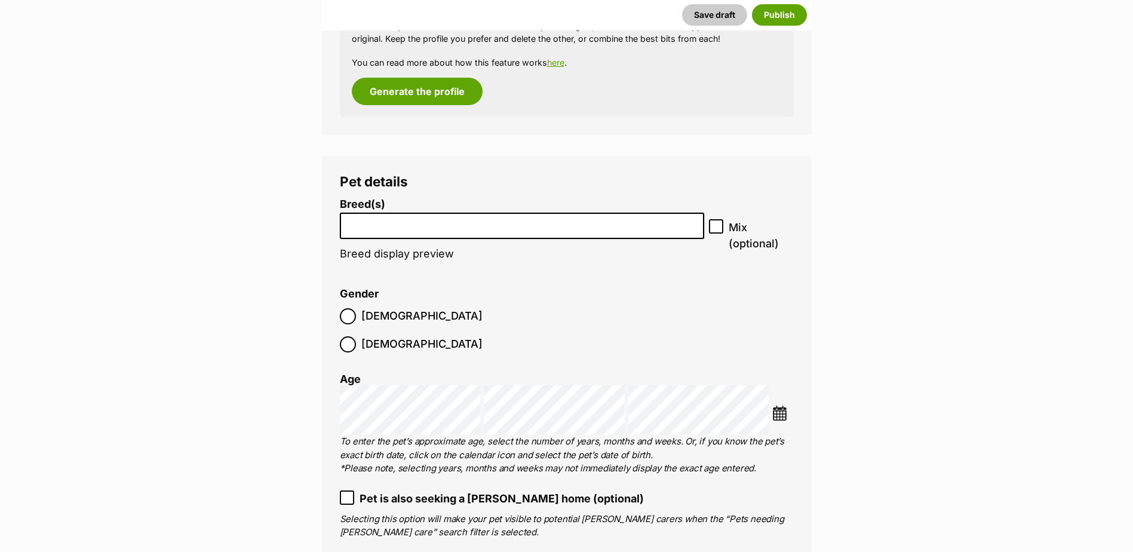
click at [468, 229] on li at bounding box center [522, 226] width 357 height 24
type input "s"
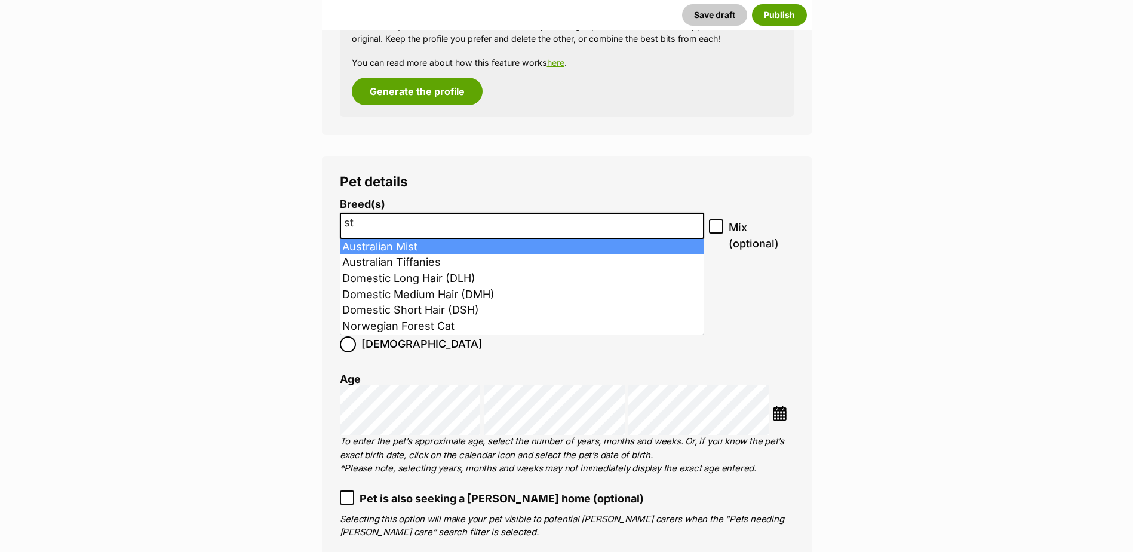
type input "s"
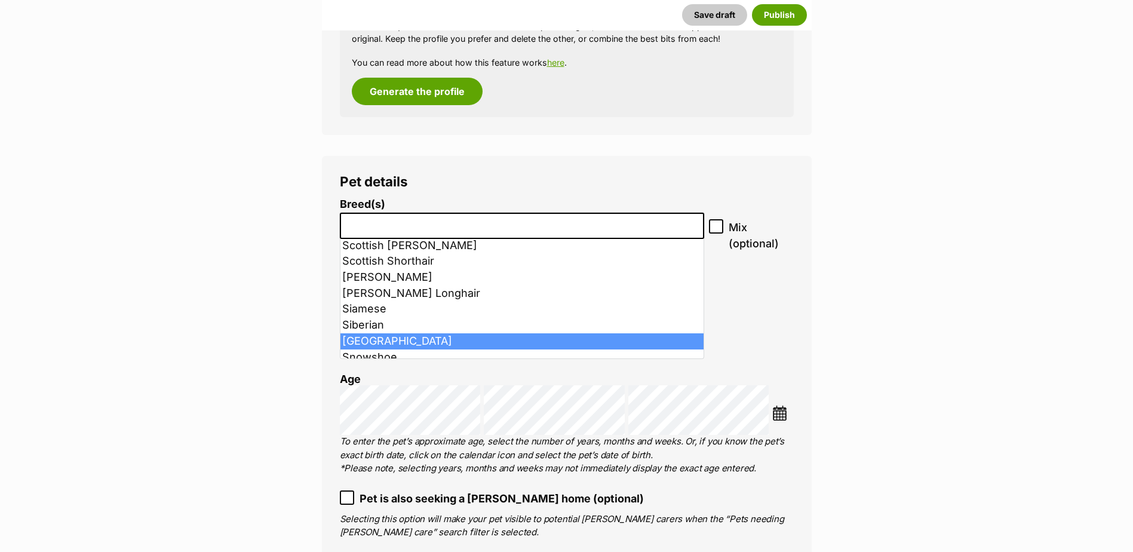
scroll to position [892, 0]
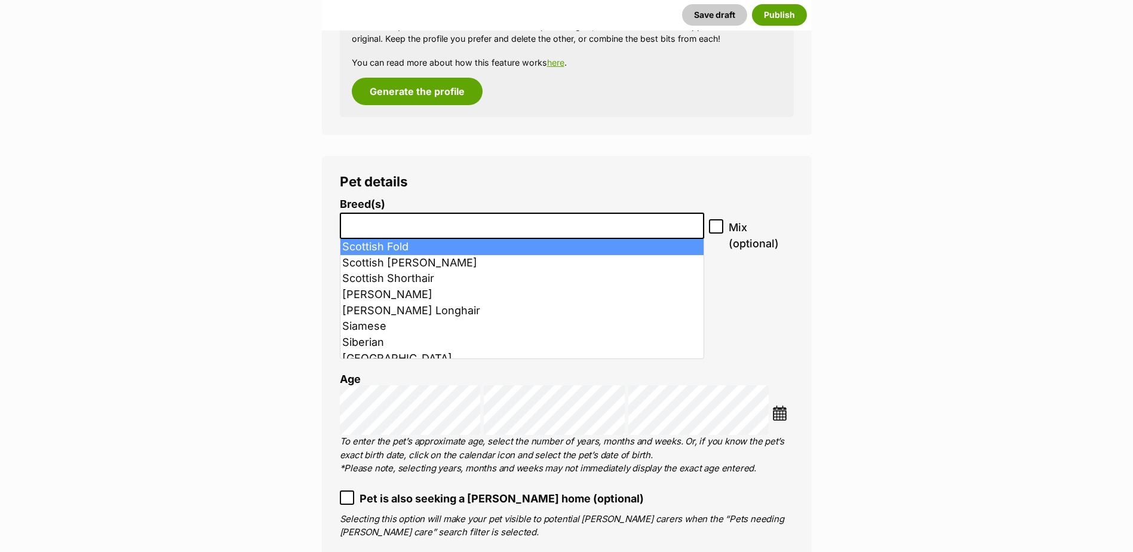
click at [480, 223] on input "search" at bounding box center [522, 223] width 357 height 13
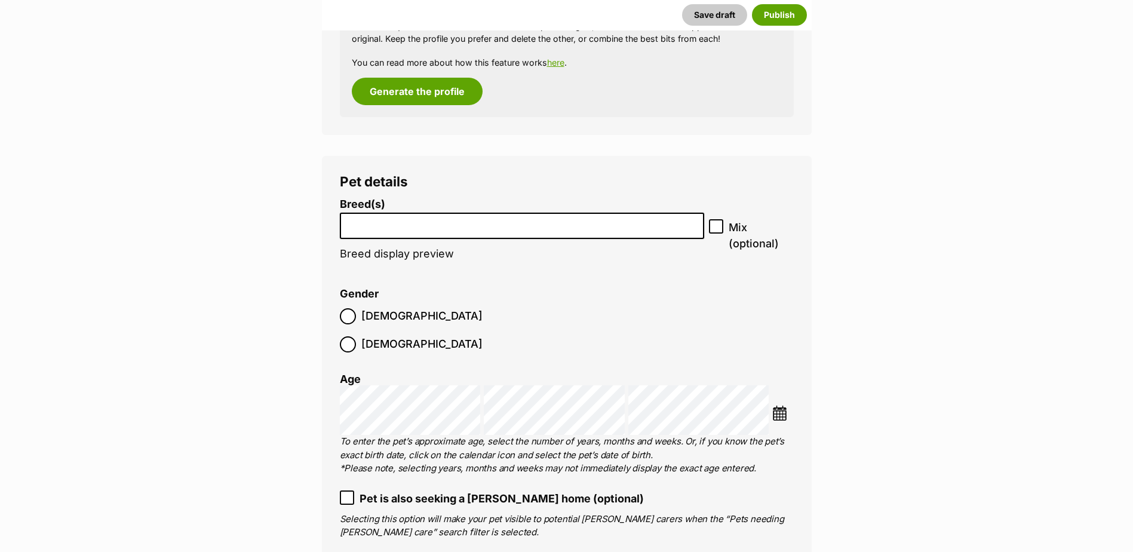
click at [480, 223] on input "search" at bounding box center [522, 223] width 357 height 13
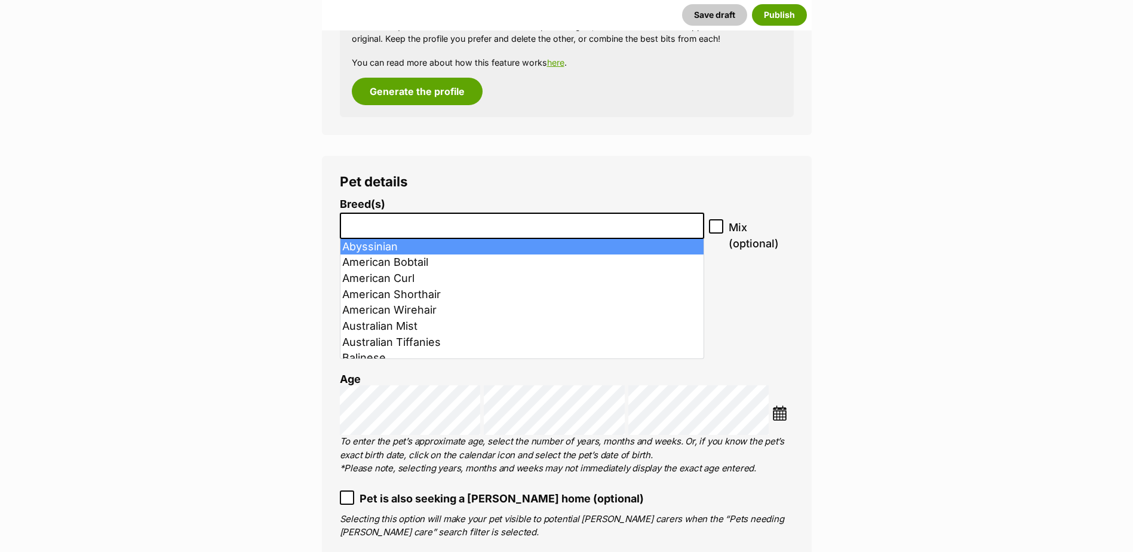
type input "a"
type input "A"
click at [721, 261] on li "Mix (optional)" at bounding box center [751, 241] width 84 height 45
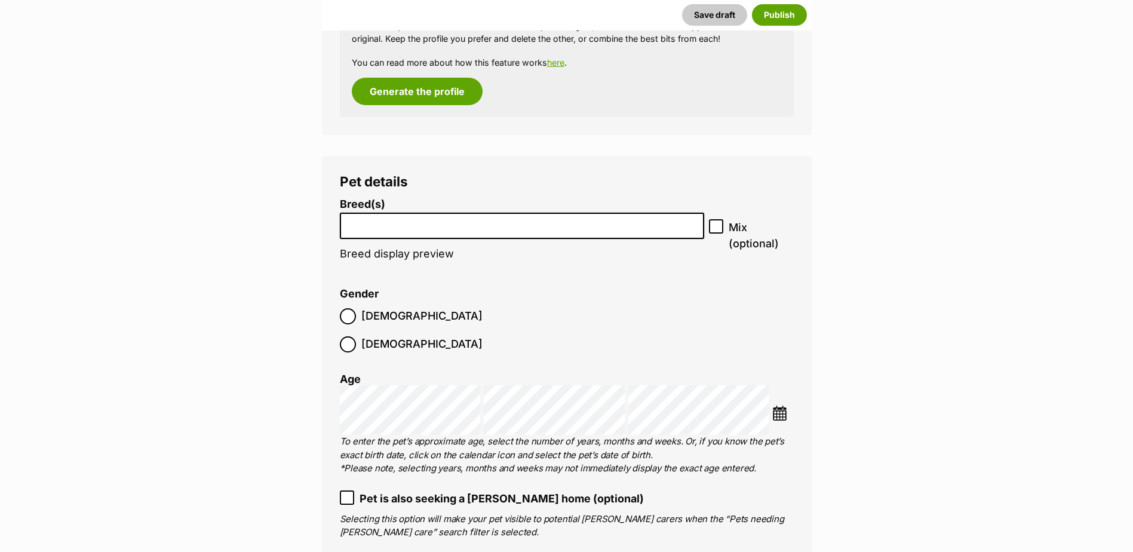
click at [781, 406] on img at bounding box center [779, 413] width 15 height 15
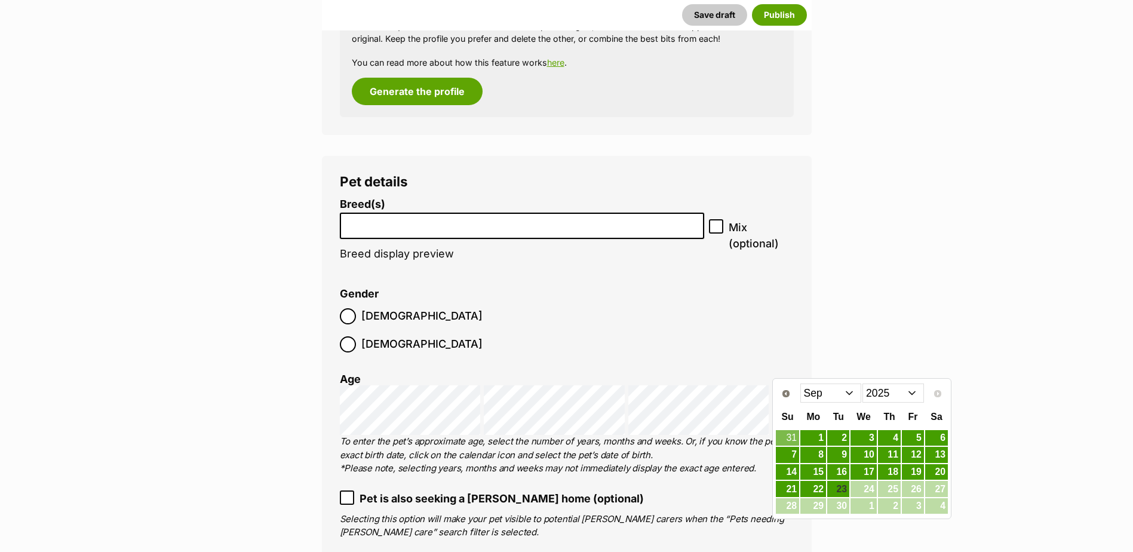
click at [849, 391] on select "Jan Feb Mar Apr May Jun Jul Aug Sep" at bounding box center [831, 392] width 62 height 19
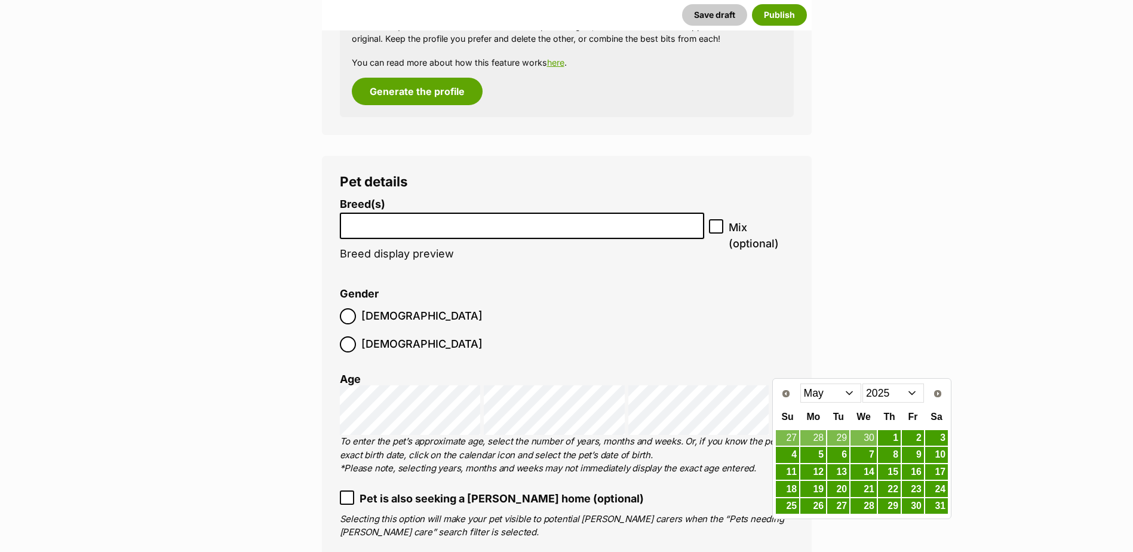
drag, startPoint x: 895, startPoint y: 394, endPoint x: 891, endPoint y: 383, distance: 11.0
click at [895, 394] on select "2015 2016 2017 2018 2019 2020 2021 2022 2023 2024 2025" at bounding box center [893, 392] width 62 height 19
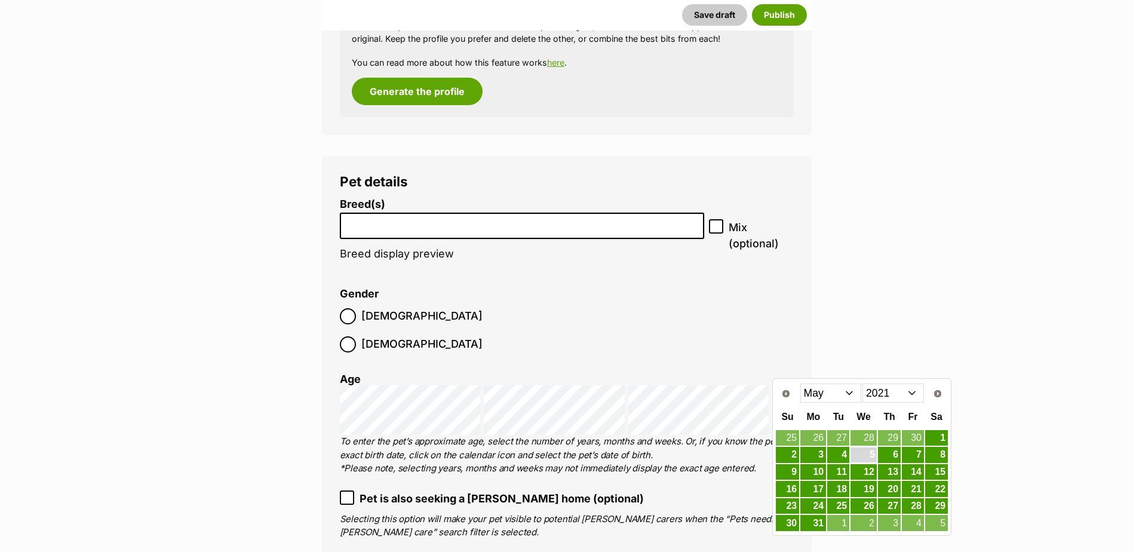
click at [864, 457] on link "5" at bounding box center [863, 454] width 26 height 15
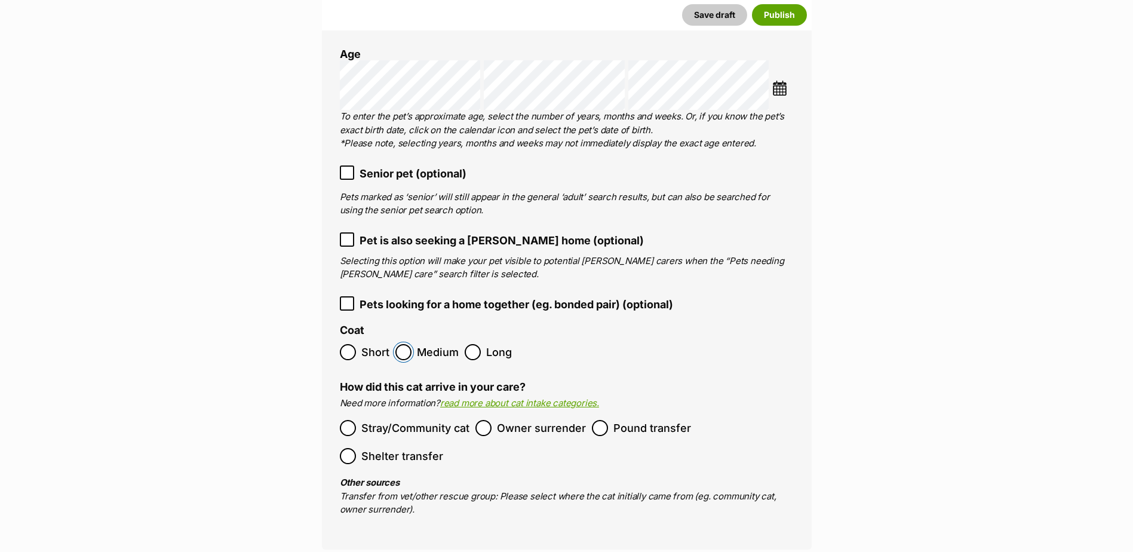
scroll to position [1797, 0]
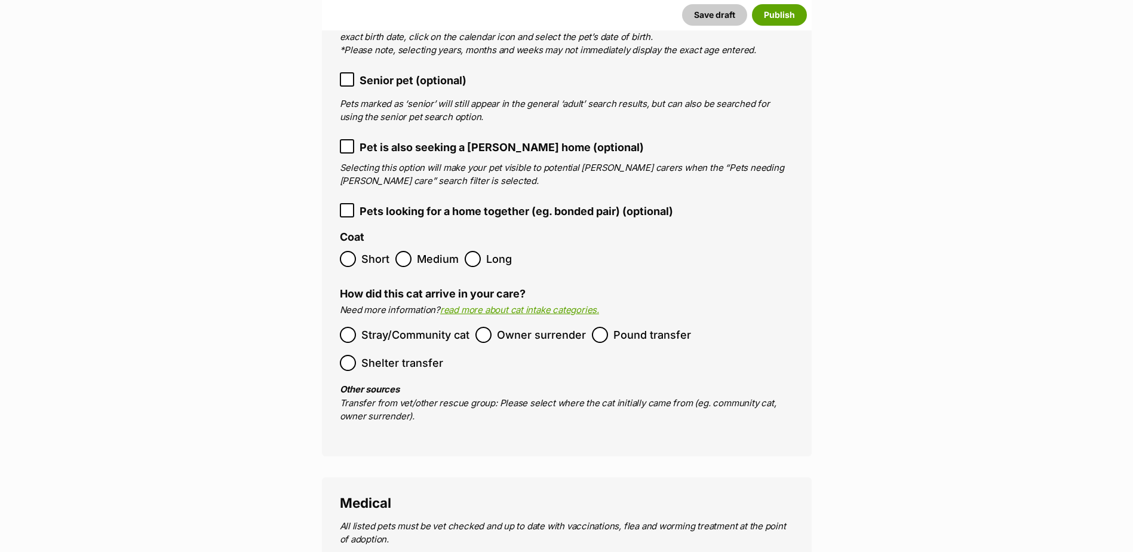
click at [494, 327] on label "Owner surrender" at bounding box center [530, 335] width 110 height 16
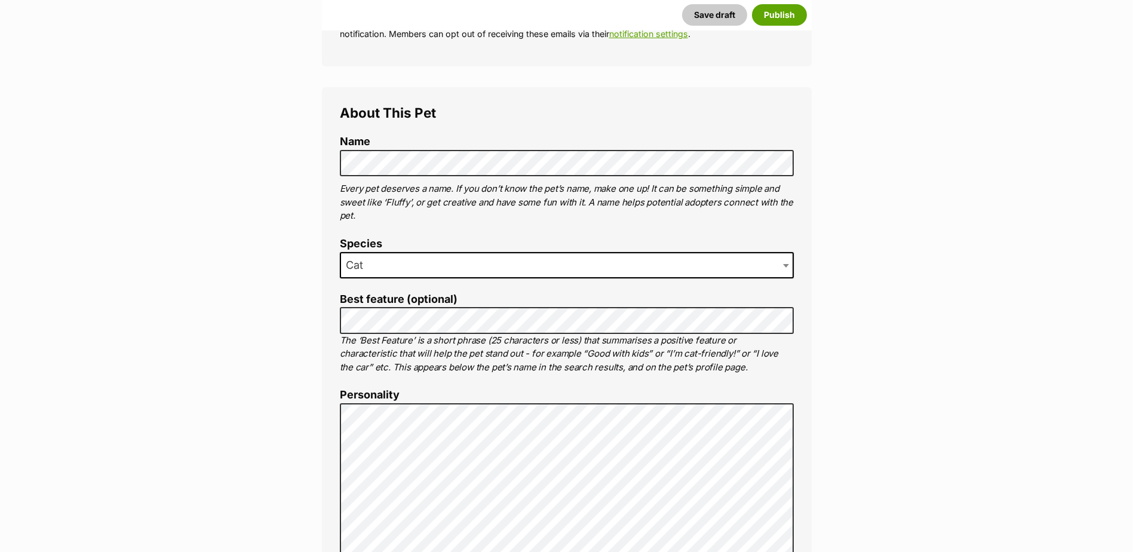
scroll to position [363, 0]
click at [373, 260] on span "Cat" at bounding box center [358, 266] width 34 height 17
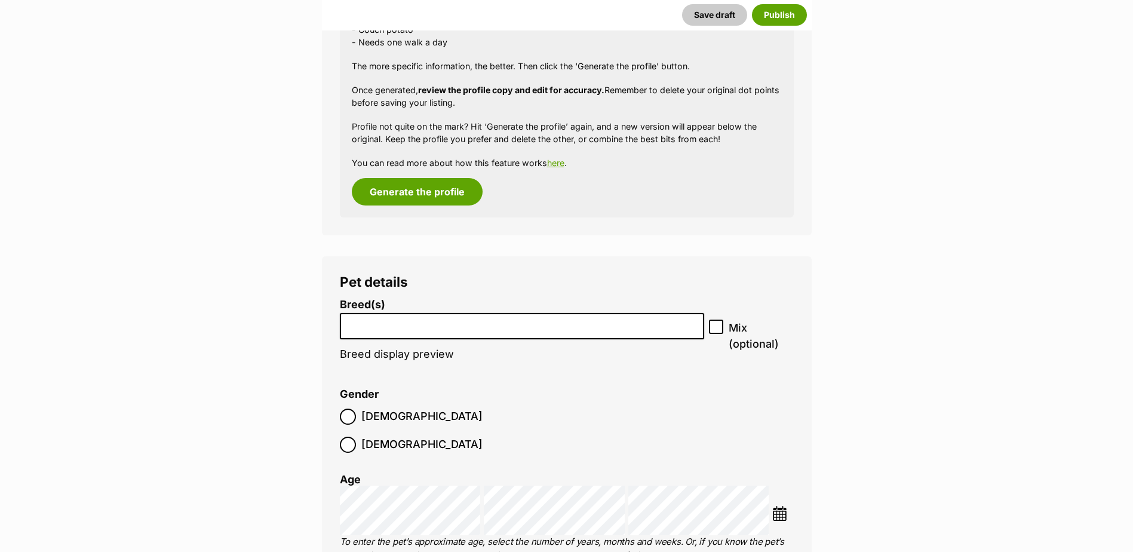
scroll to position [1378, 0]
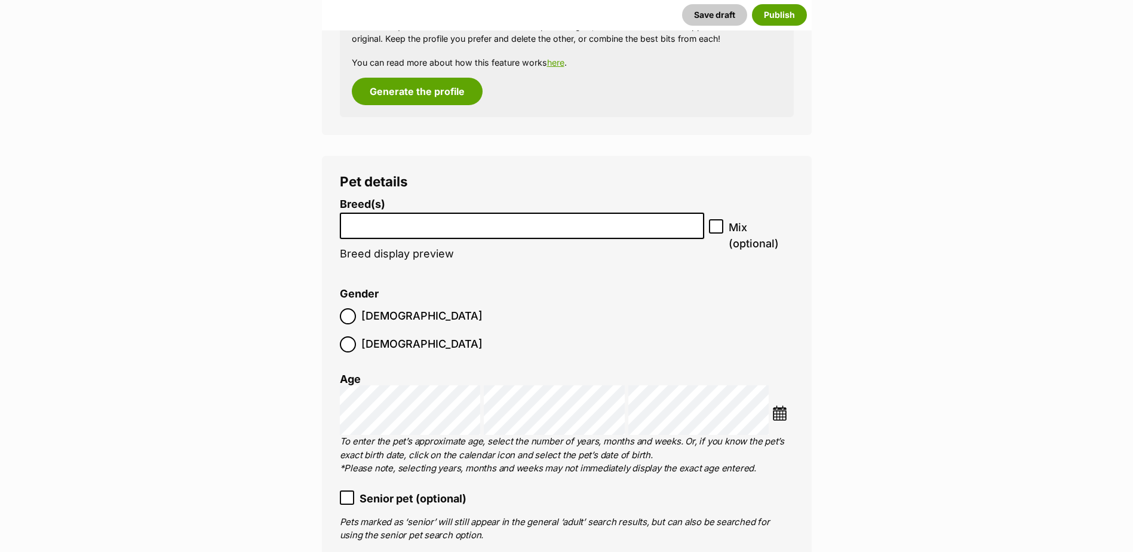
click at [389, 225] on input "search" at bounding box center [522, 223] width 357 height 13
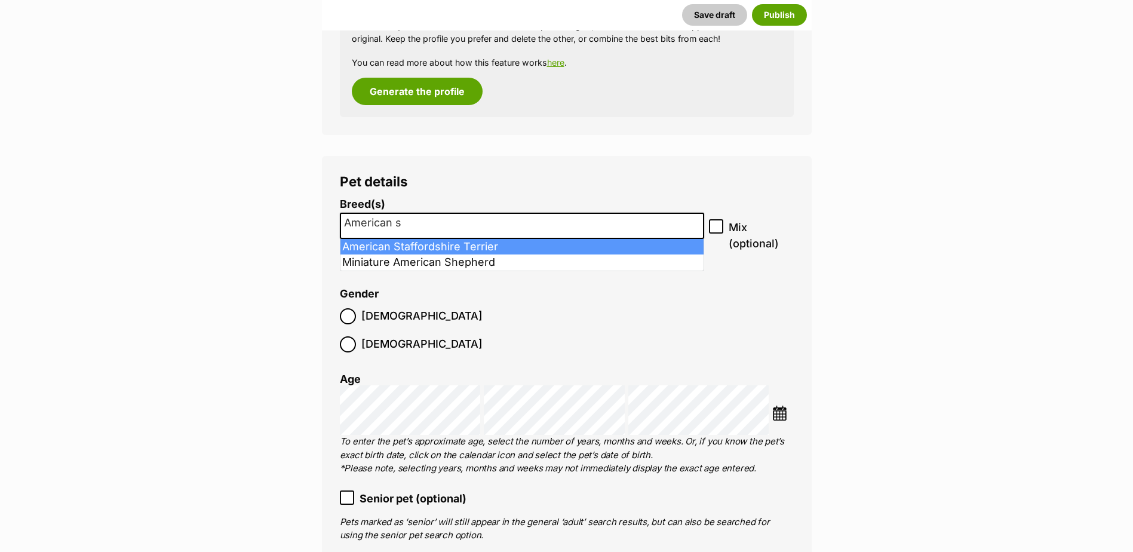
type input "American s"
select select "9"
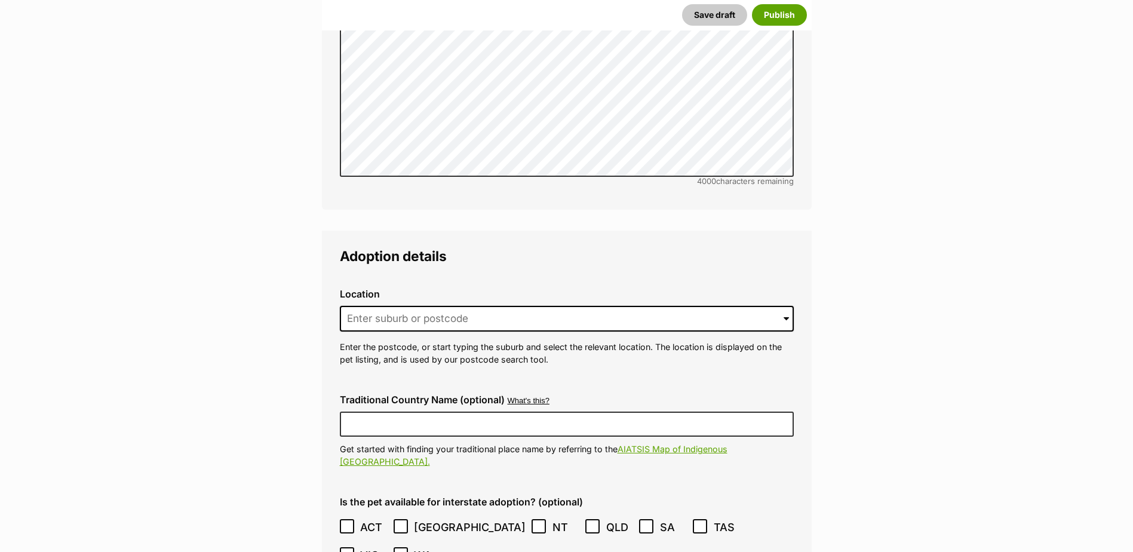
scroll to position [2752, 0]
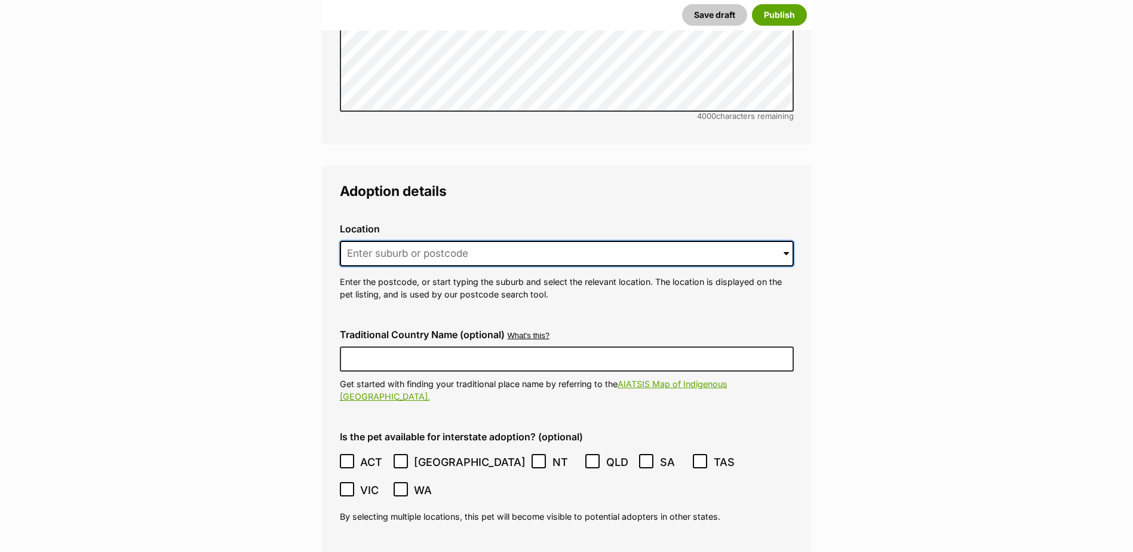
click at [422, 241] on input at bounding box center [567, 254] width 454 height 26
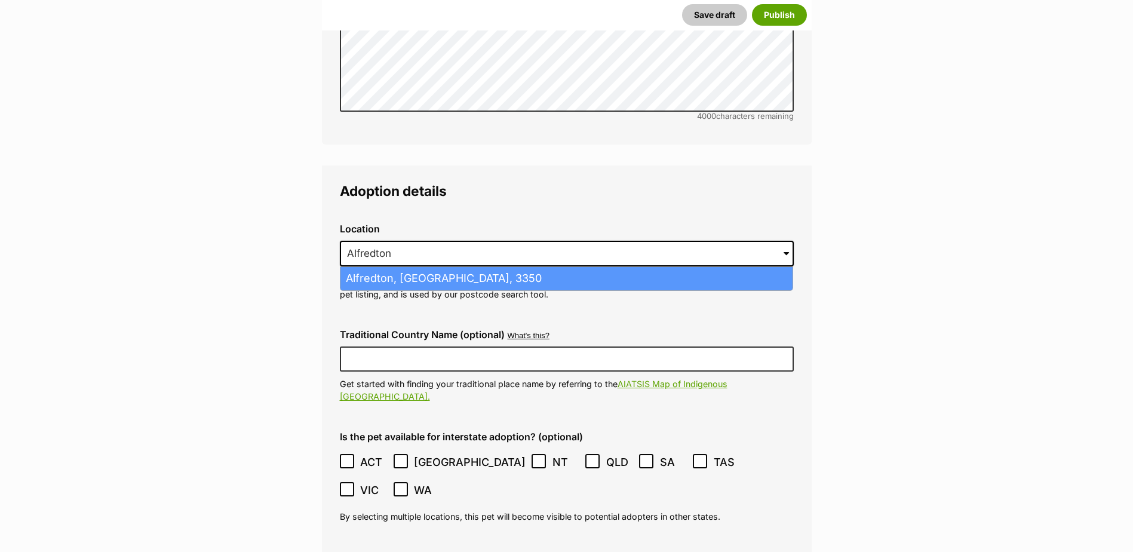
click at [419, 267] on li "Alfredton, Victoria, 3350" at bounding box center [566, 278] width 452 height 23
type input "Alfredton, Victoria, 3350"
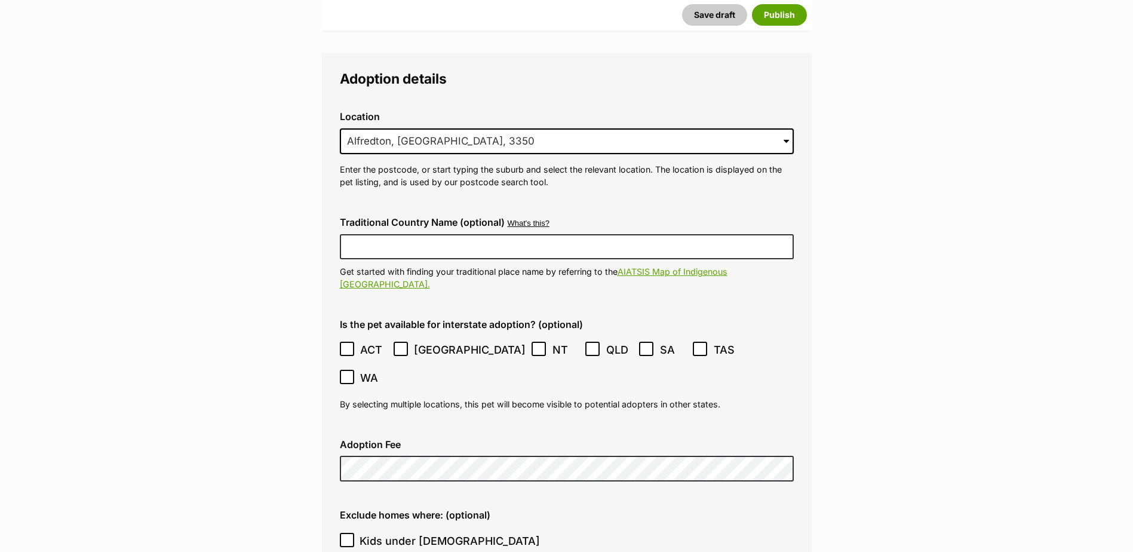
scroll to position [2991, 0]
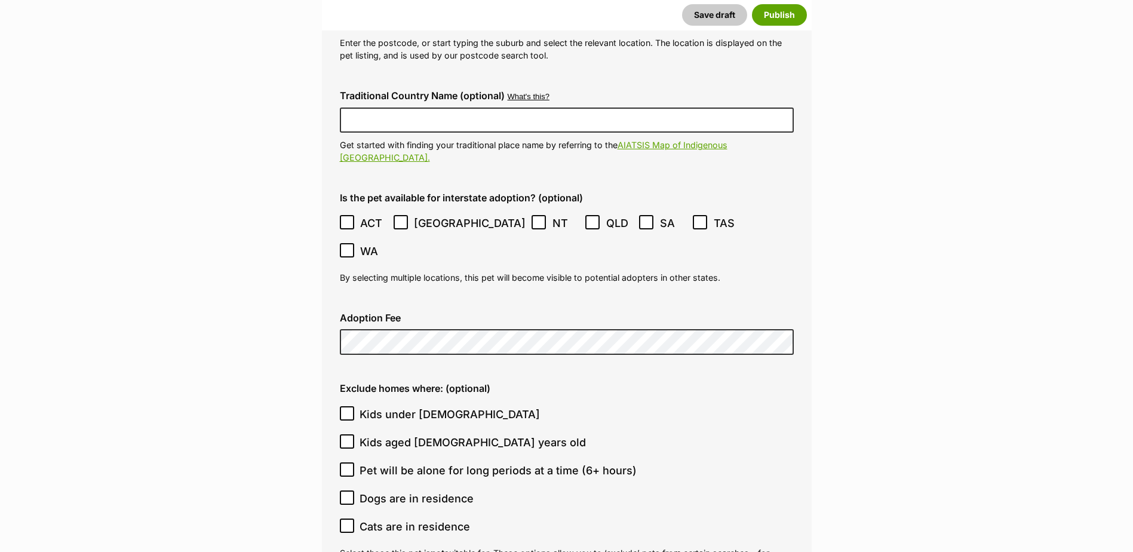
click at [687, 434] on label "Kids aged 6-12 years old" at bounding box center [564, 442] width 448 height 16
click at [354, 434] on input "Kids aged 6-12 years old" at bounding box center [347, 441] width 14 height 14
checkbox input "true"
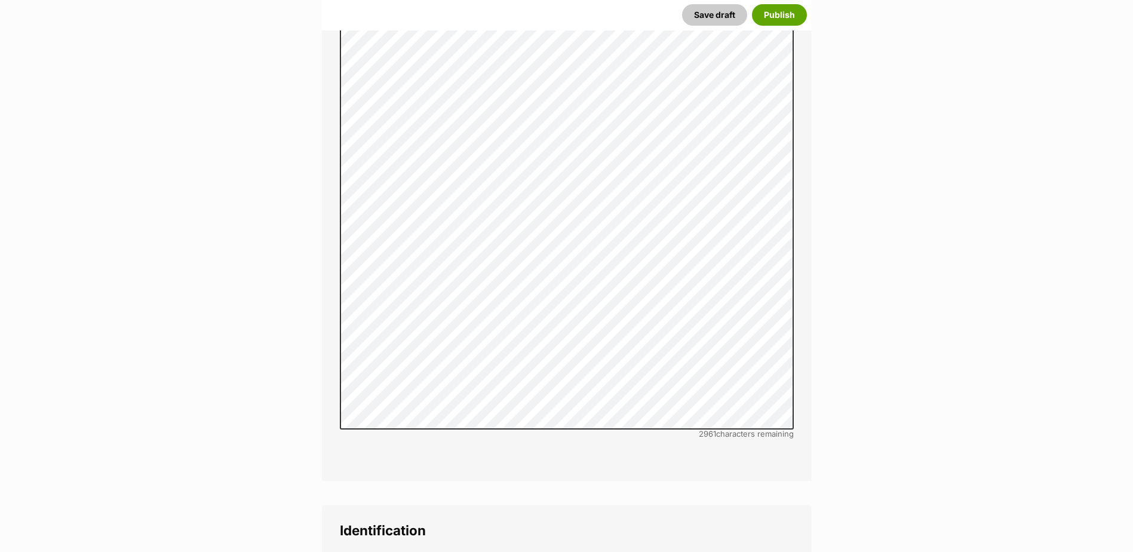
scroll to position [3947, 0]
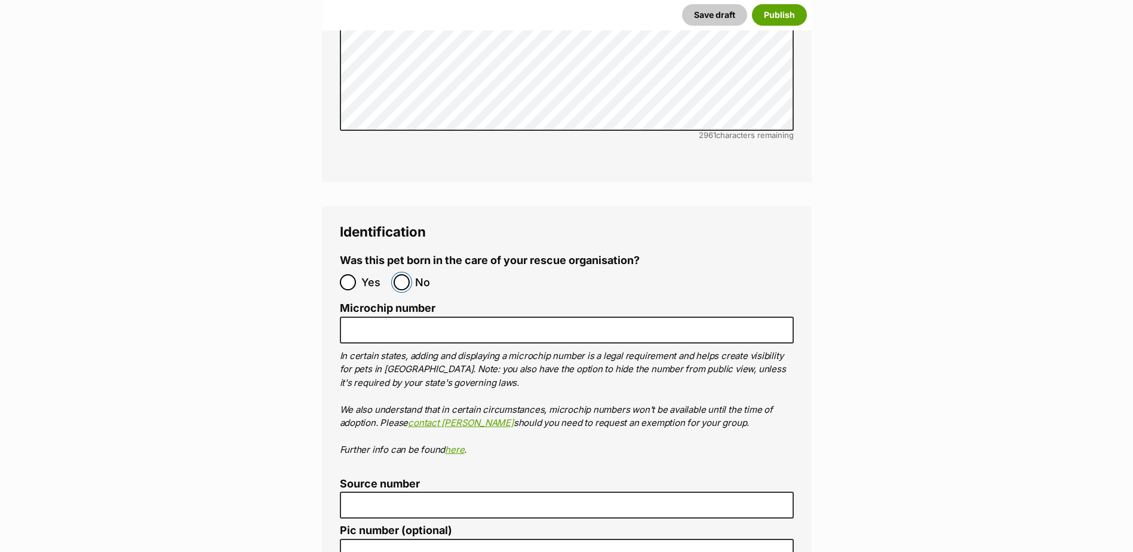
click at [400, 274] on input "No" at bounding box center [402, 282] width 16 height 16
radio input "true"
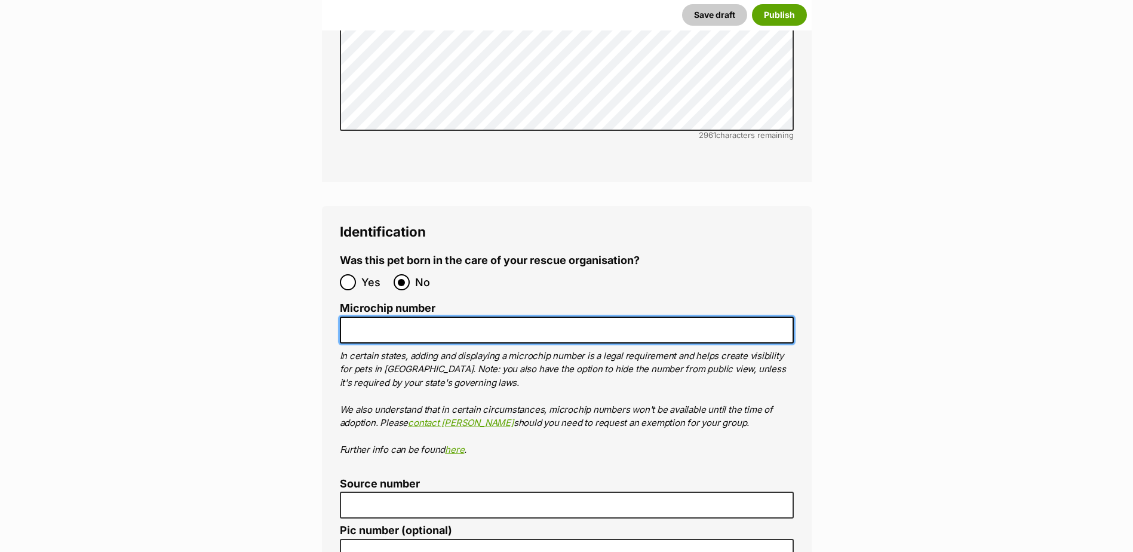
click at [403, 317] on input "Microchip number" at bounding box center [567, 330] width 454 height 27
paste input "991003001351310"
type input "991003001351310"
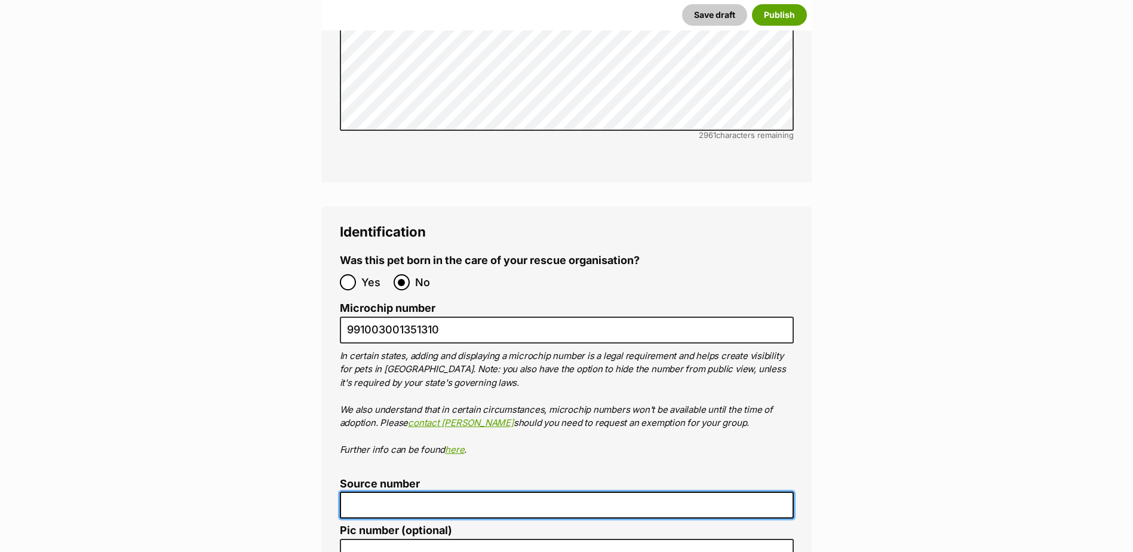
click at [390, 492] on input "Source number" at bounding box center [567, 505] width 454 height 27
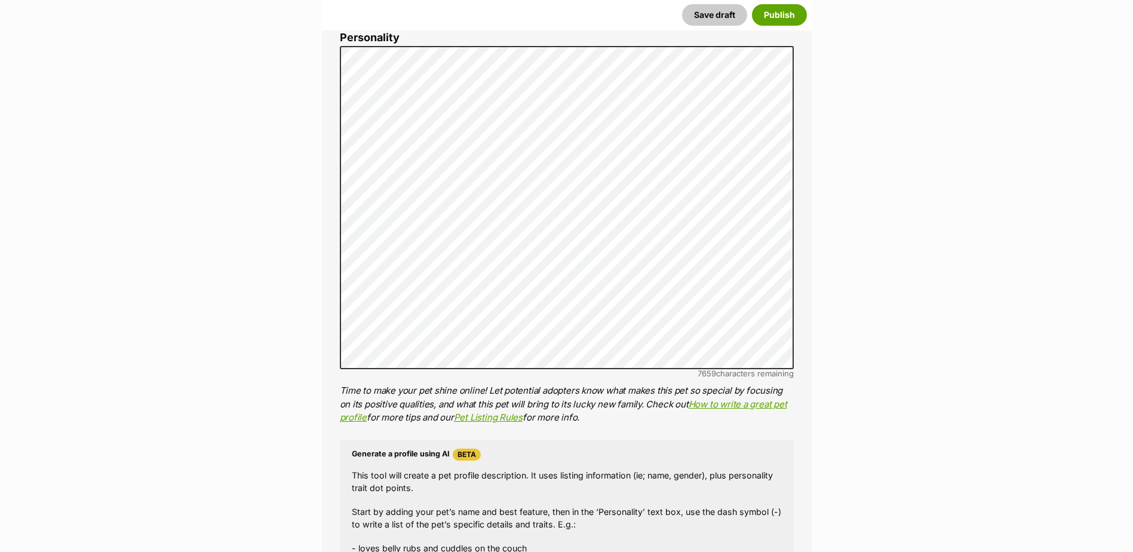
scroll to position [960, 0]
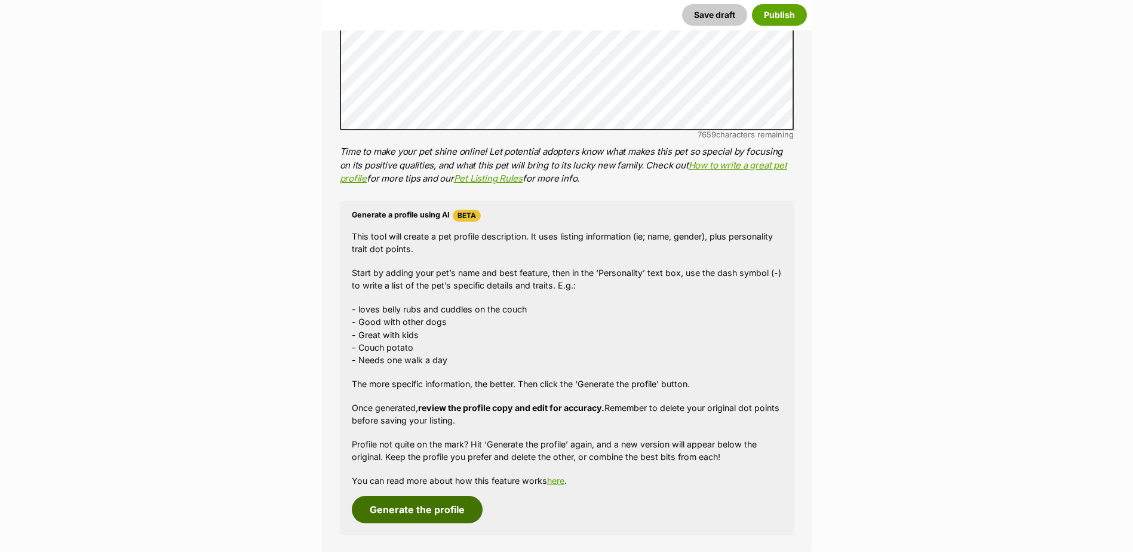
type input "BR101300"
click at [434, 501] on button "Generate the profile" at bounding box center [417, 509] width 131 height 27
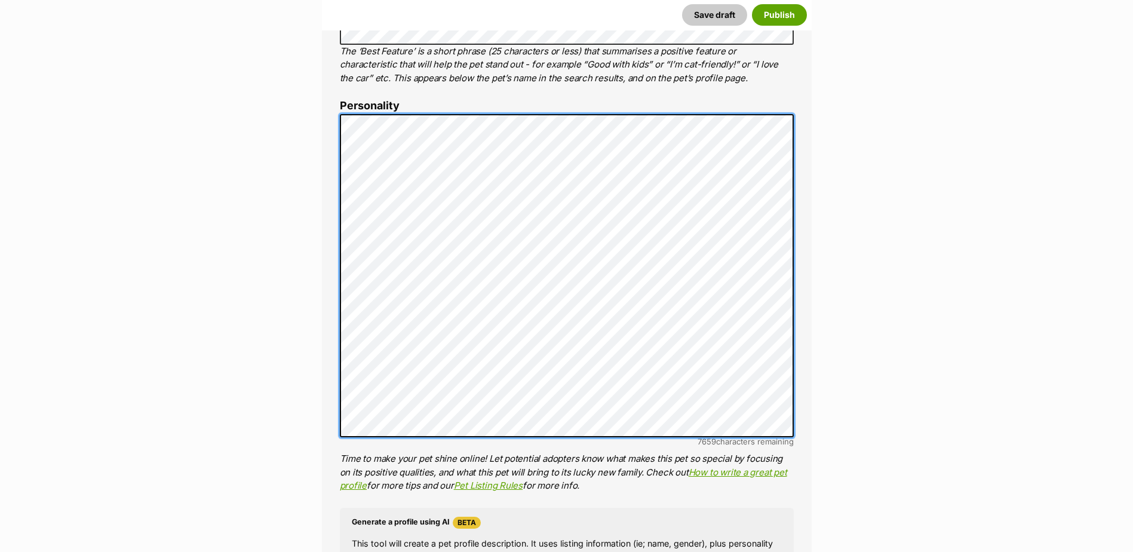
scroll to position [0, 0]
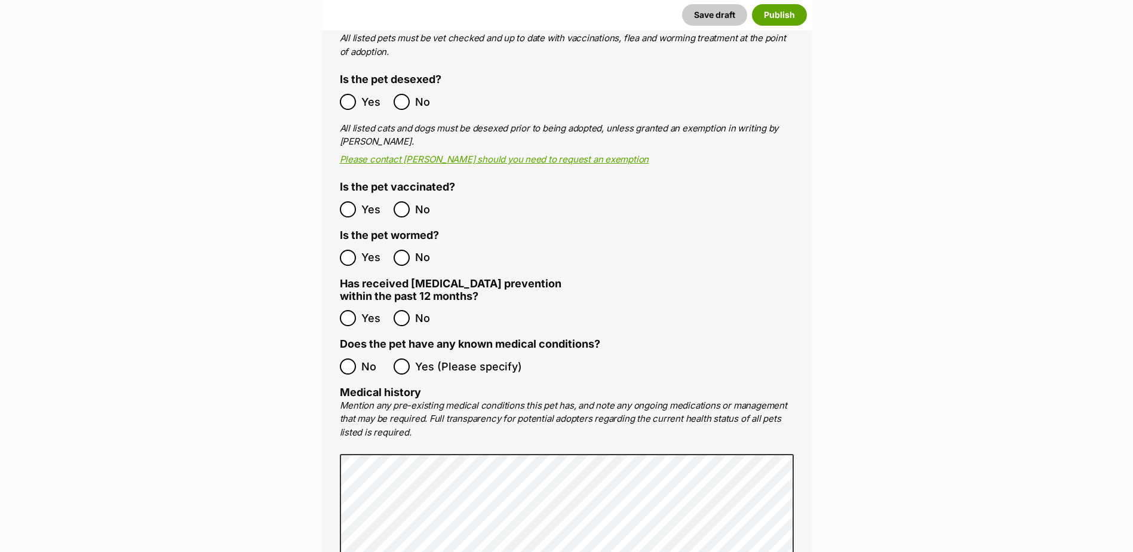
scroll to position [2385, 0]
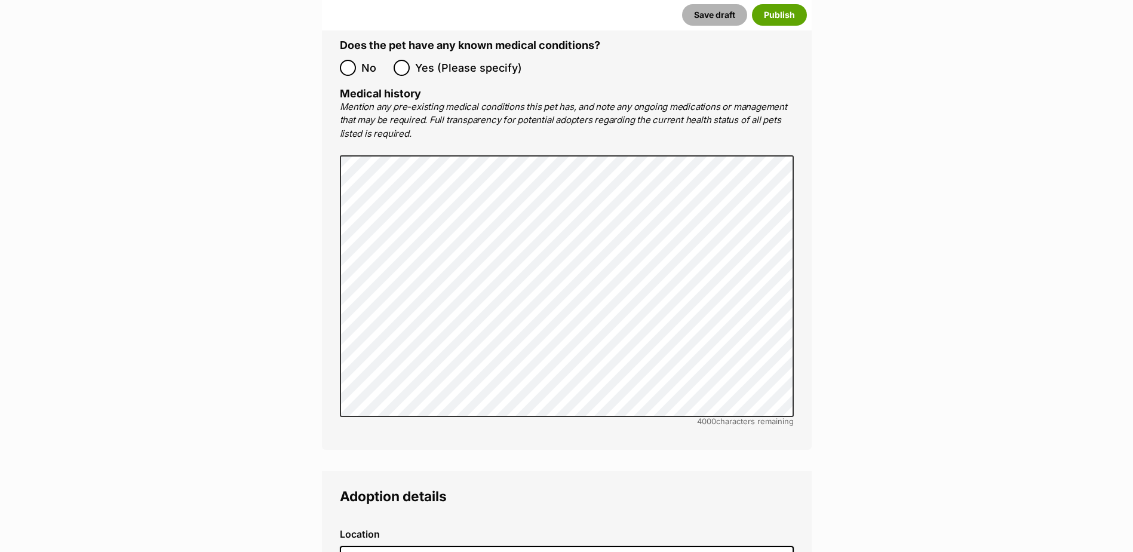
click at [720, 13] on button "Save draft" at bounding box center [714, 15] width 65 height 22
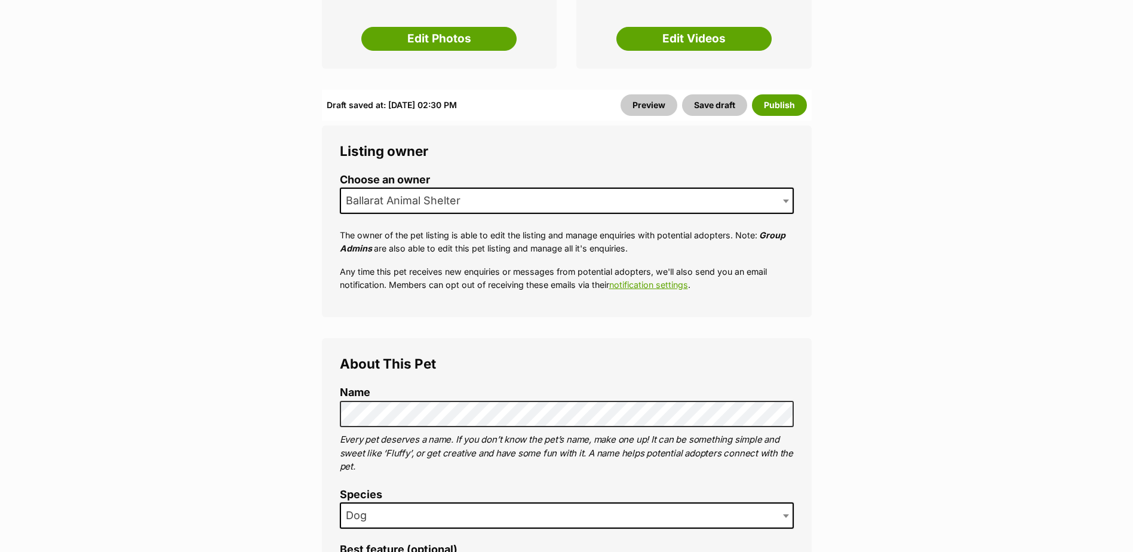
scroll to position [239, 0]
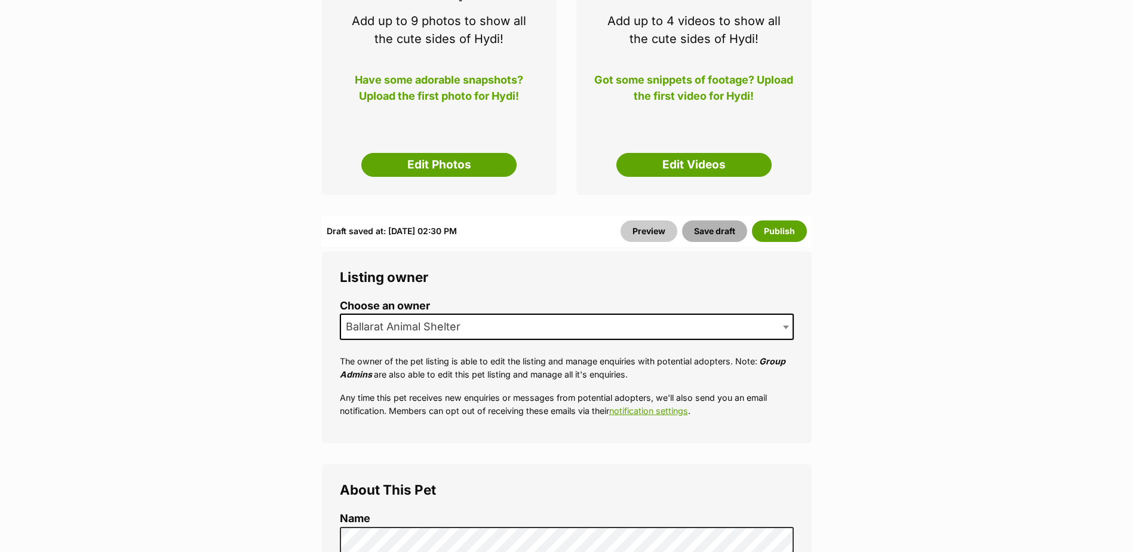
click at [722, 228] on button "Save draft" at bounding box center [714, 231] width 65 height 22
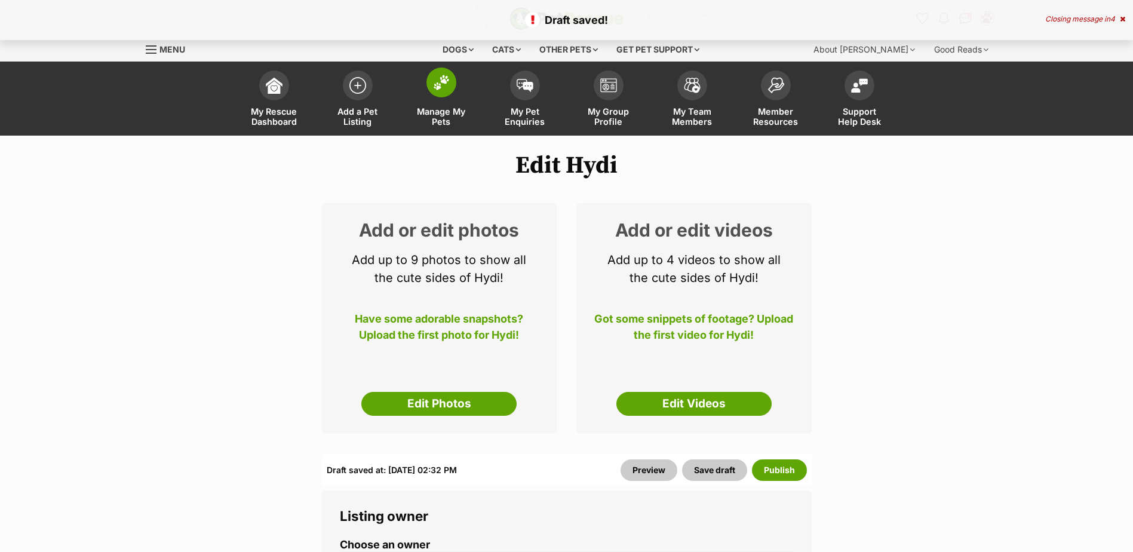
click at [451, 90] on span at bounding box center [441, 82] width 30 height 30
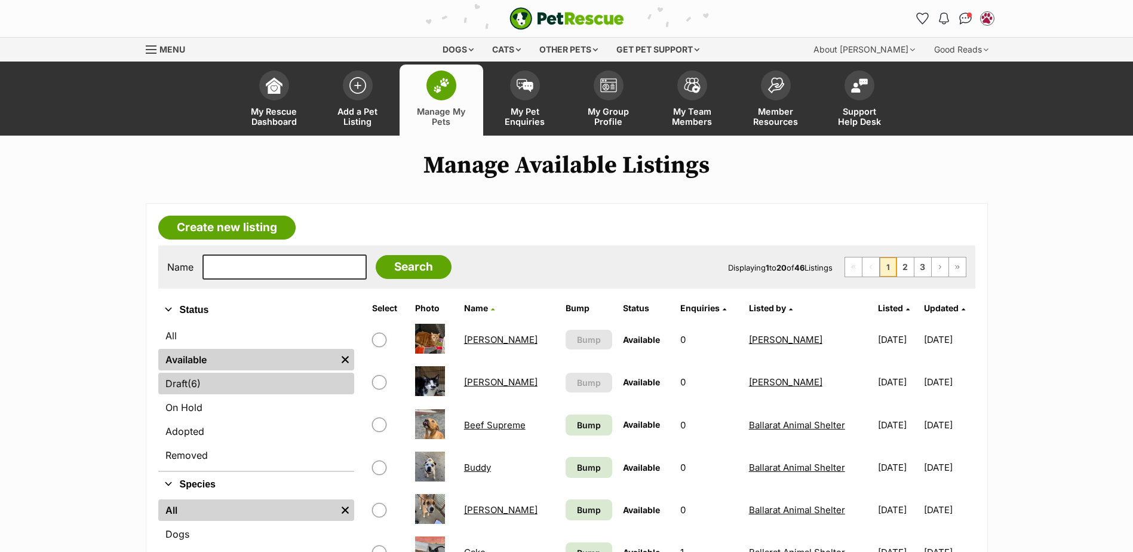
click at [219, 386] on link "Draft (6) Items" at bounding box center [256, 384] width 196 height 22
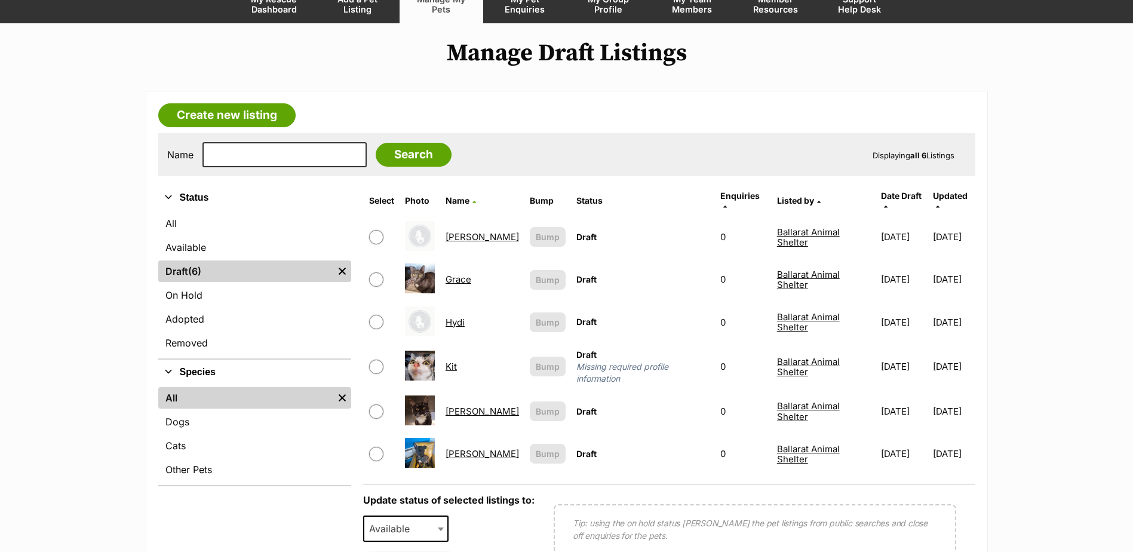
scroll to position [119, 0]
